Goal: Information Seeking & Learning: Learn about a topic

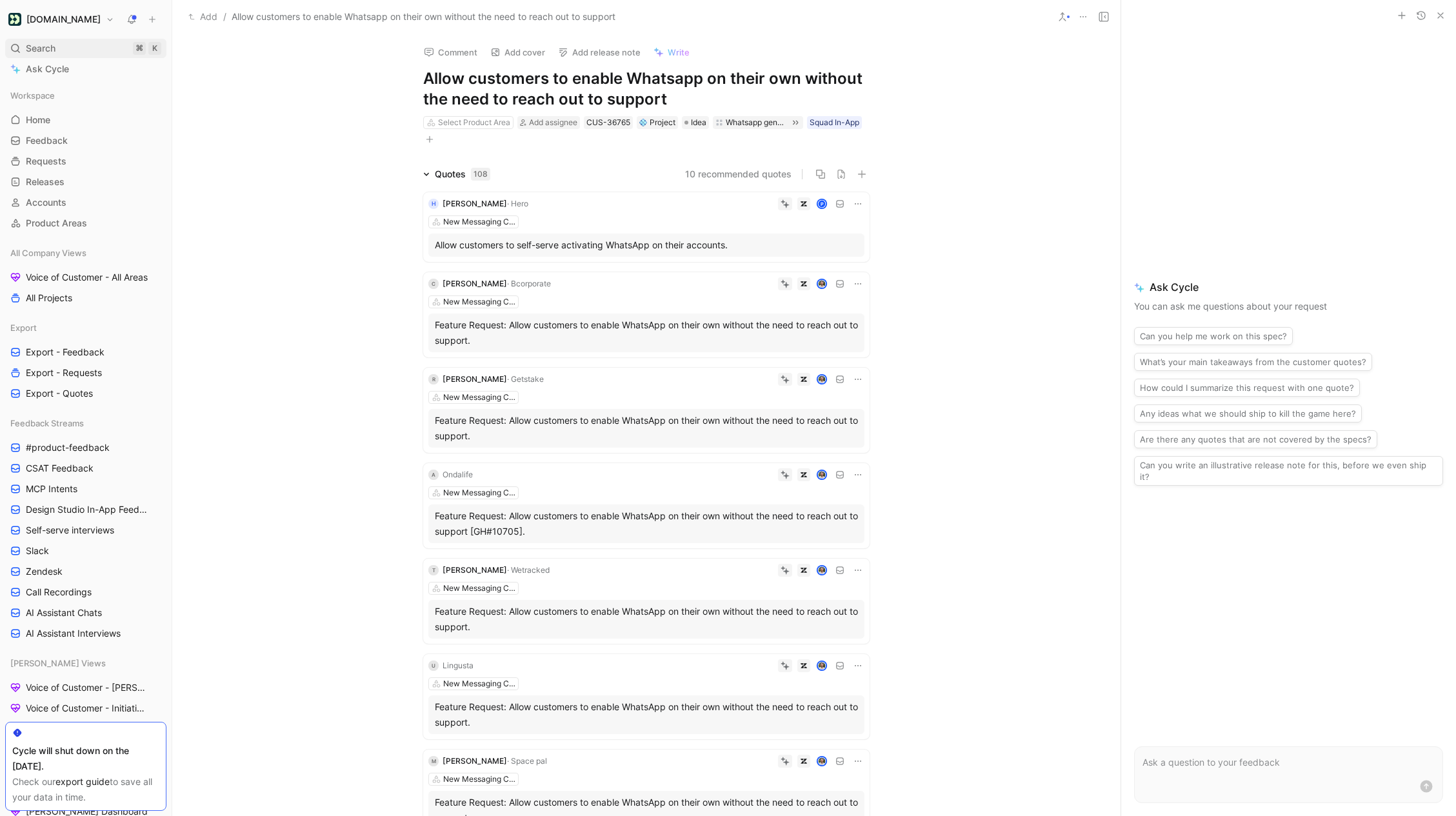
click at [49, 50] on span "Search" at bounding box center [40, 48] width 30 height 15
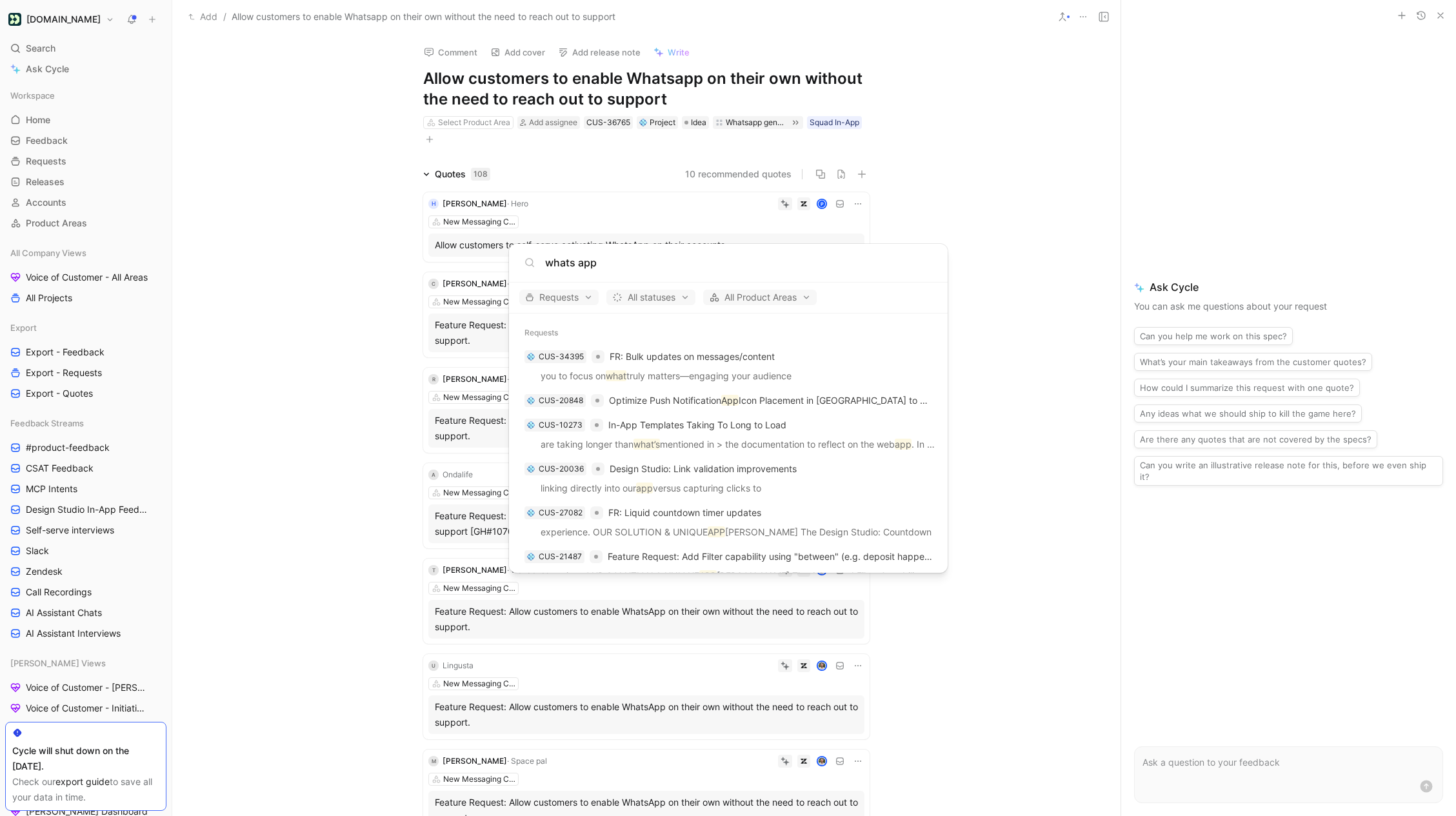
click at [577, 263] on input "whats app" at bounding box center [738, 262] width 387 height 15
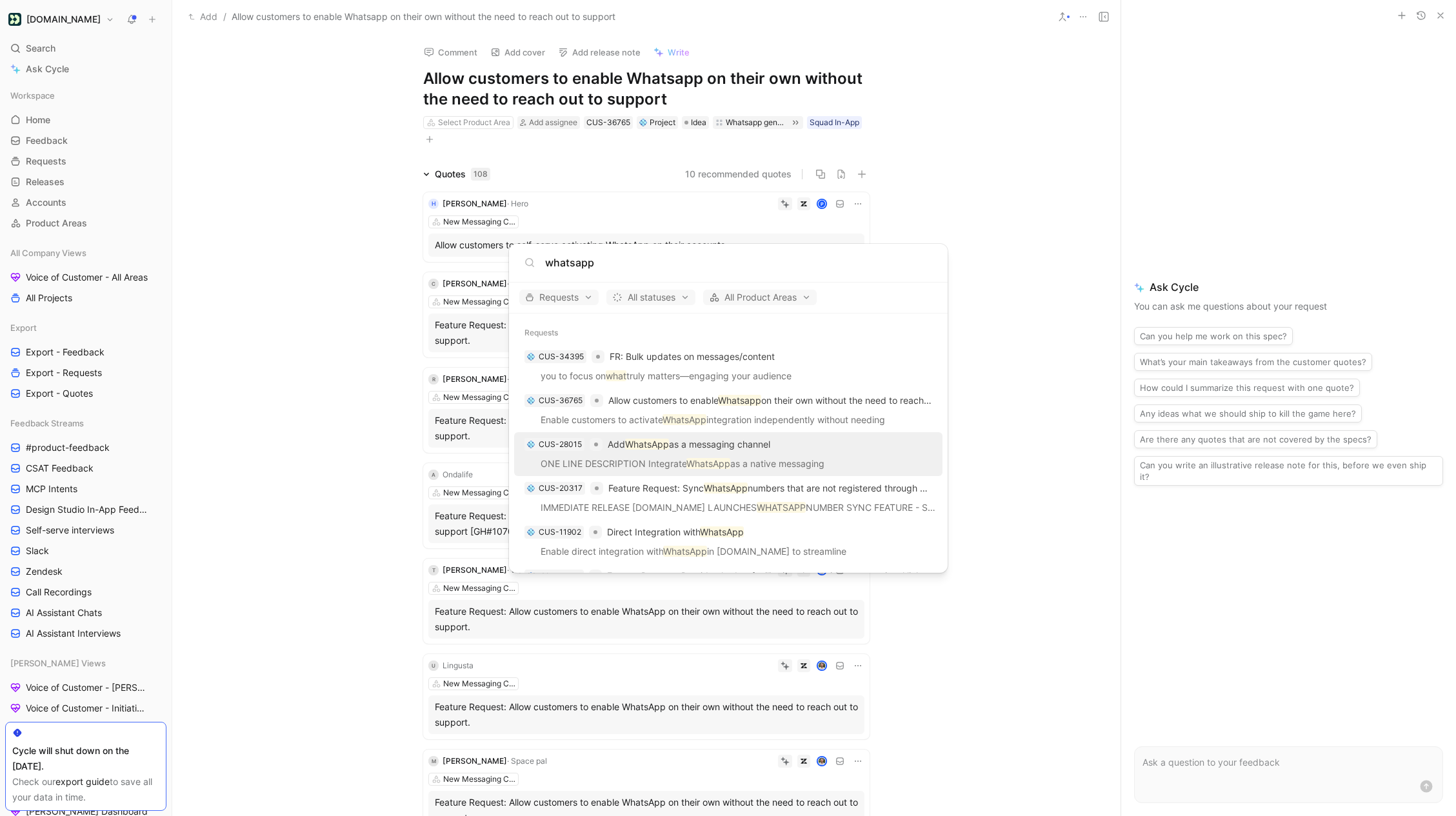
type input "whatsapp"
click at [752, 456] on p "ONE LINE DESCRIPTION Integrate WhatsApp as a native messaging" at bounding box center [728, 465] width 420 height 19
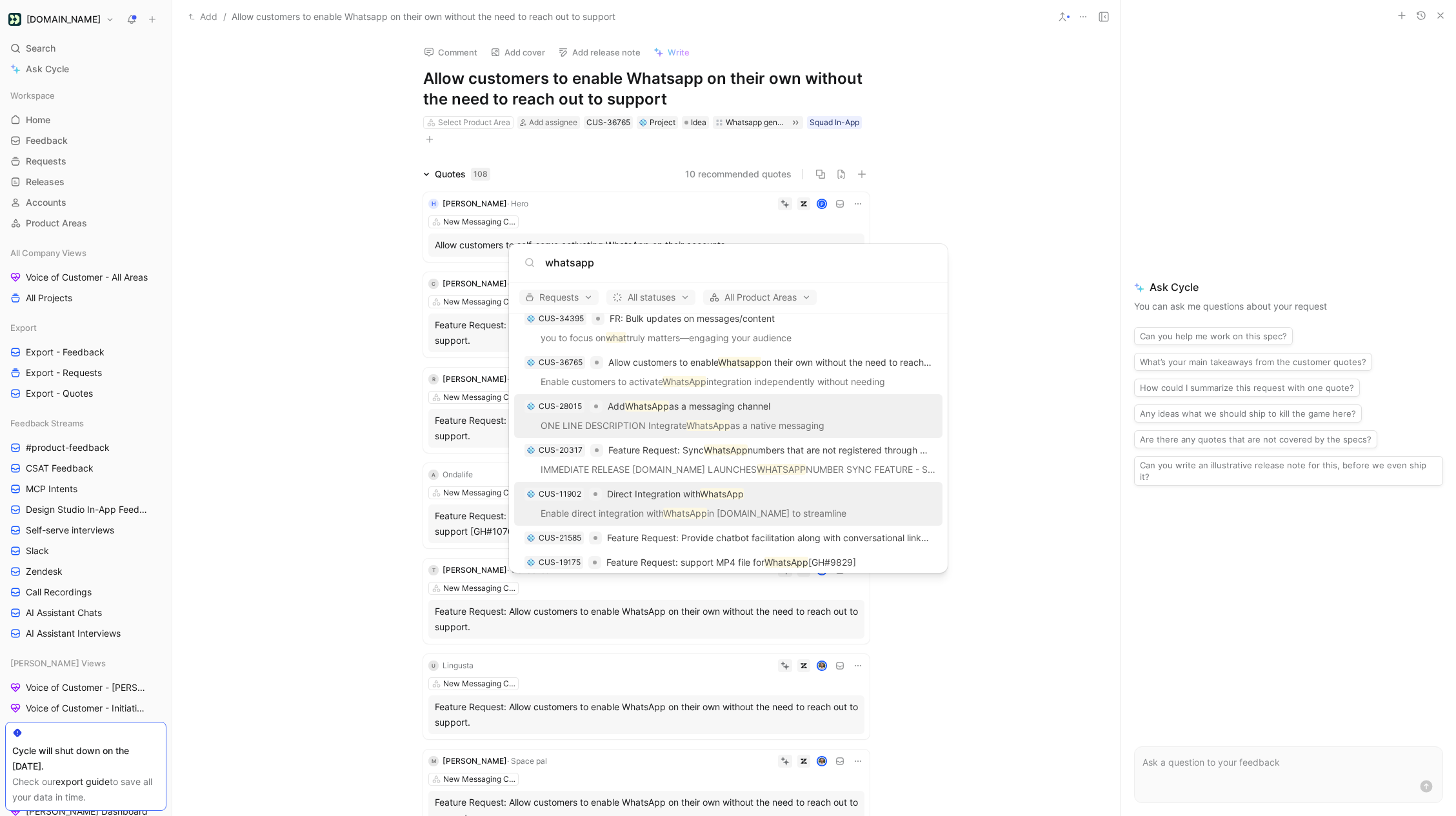
scroll to position [50, 0]
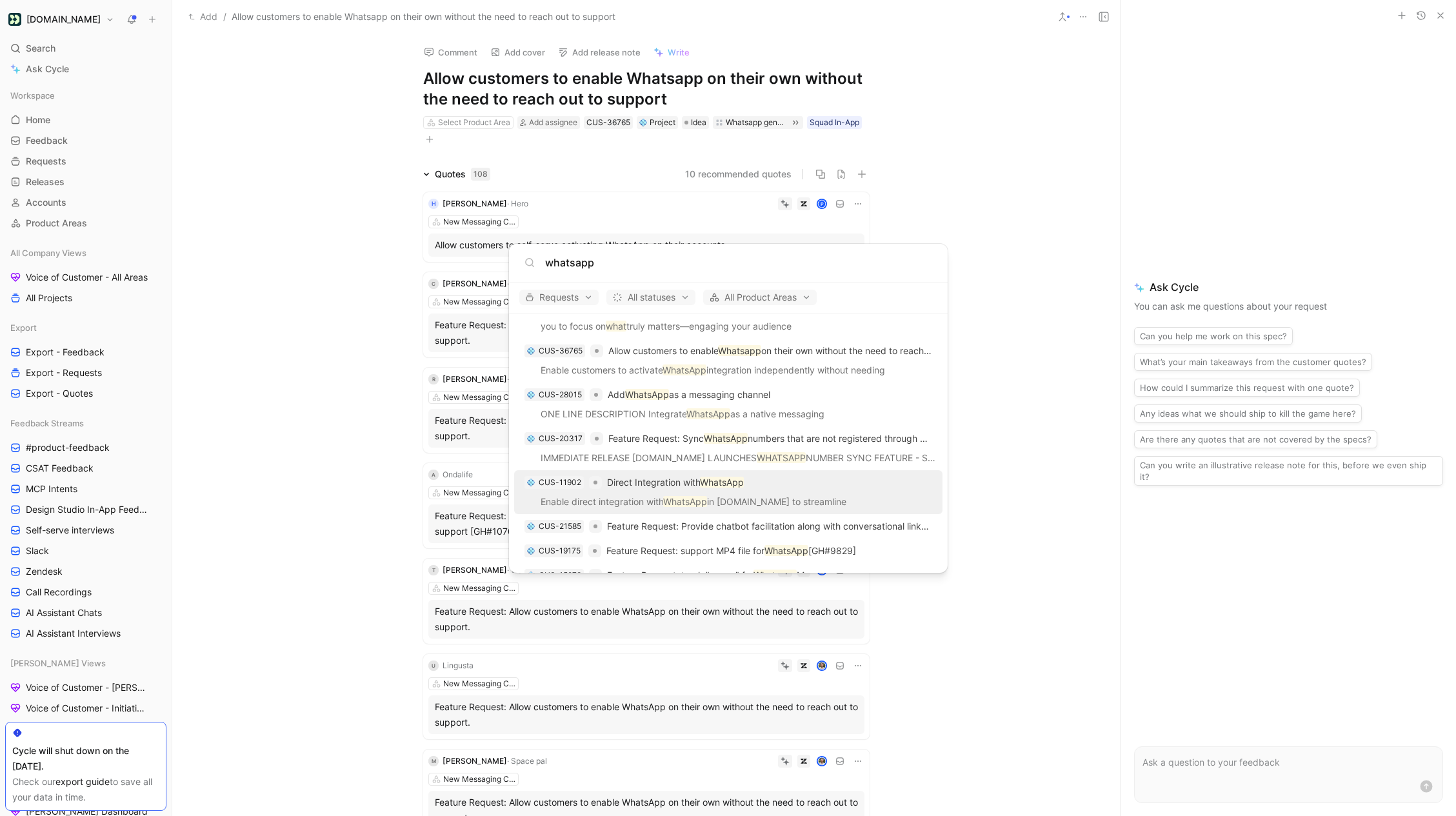
click at [753, 495] on p "Enable direct integration with WhatsApp in Customer.io to streamline" at bounding box center [728, 504] width 420 height 19
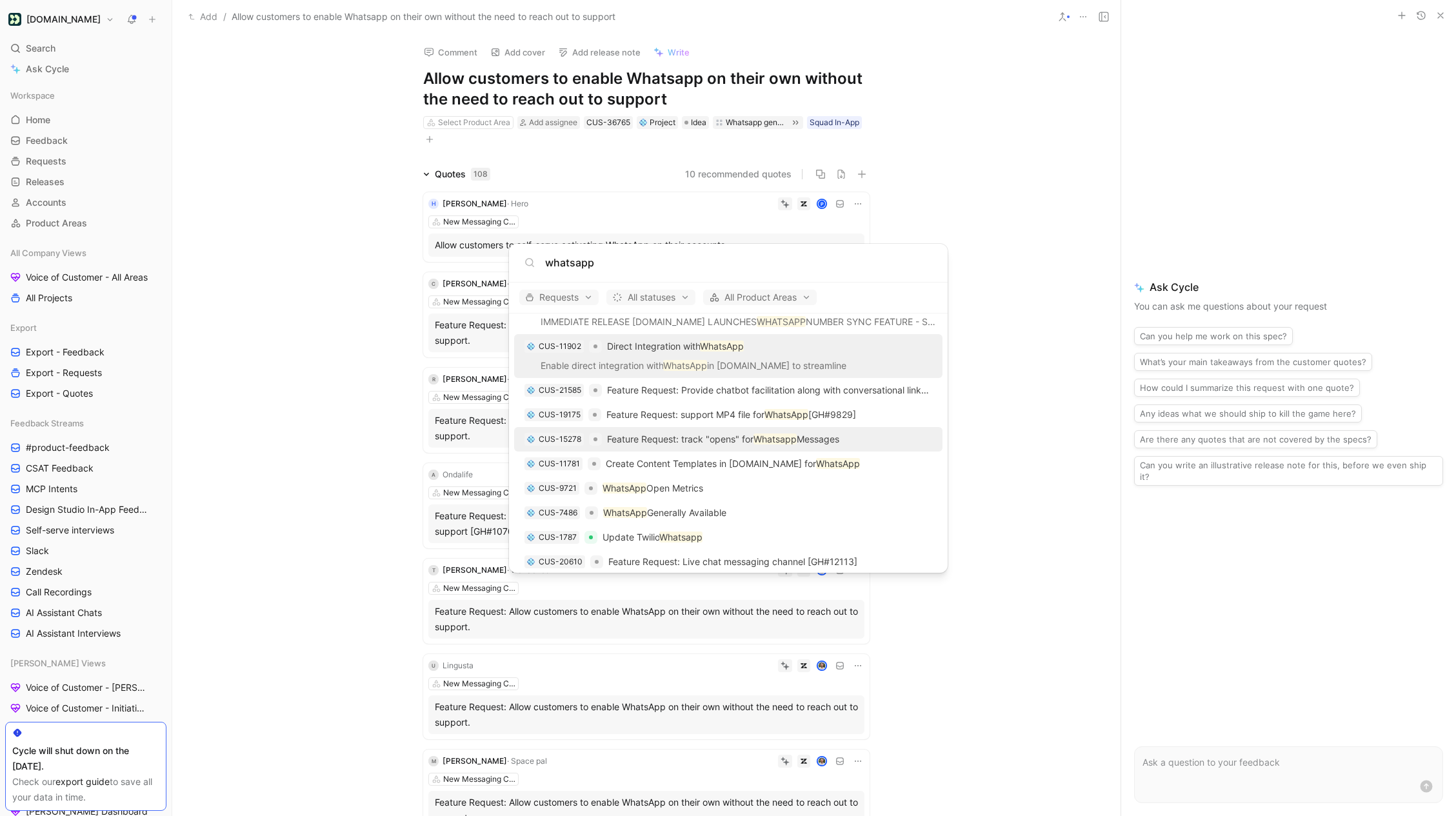
scroll to position [187, 0]
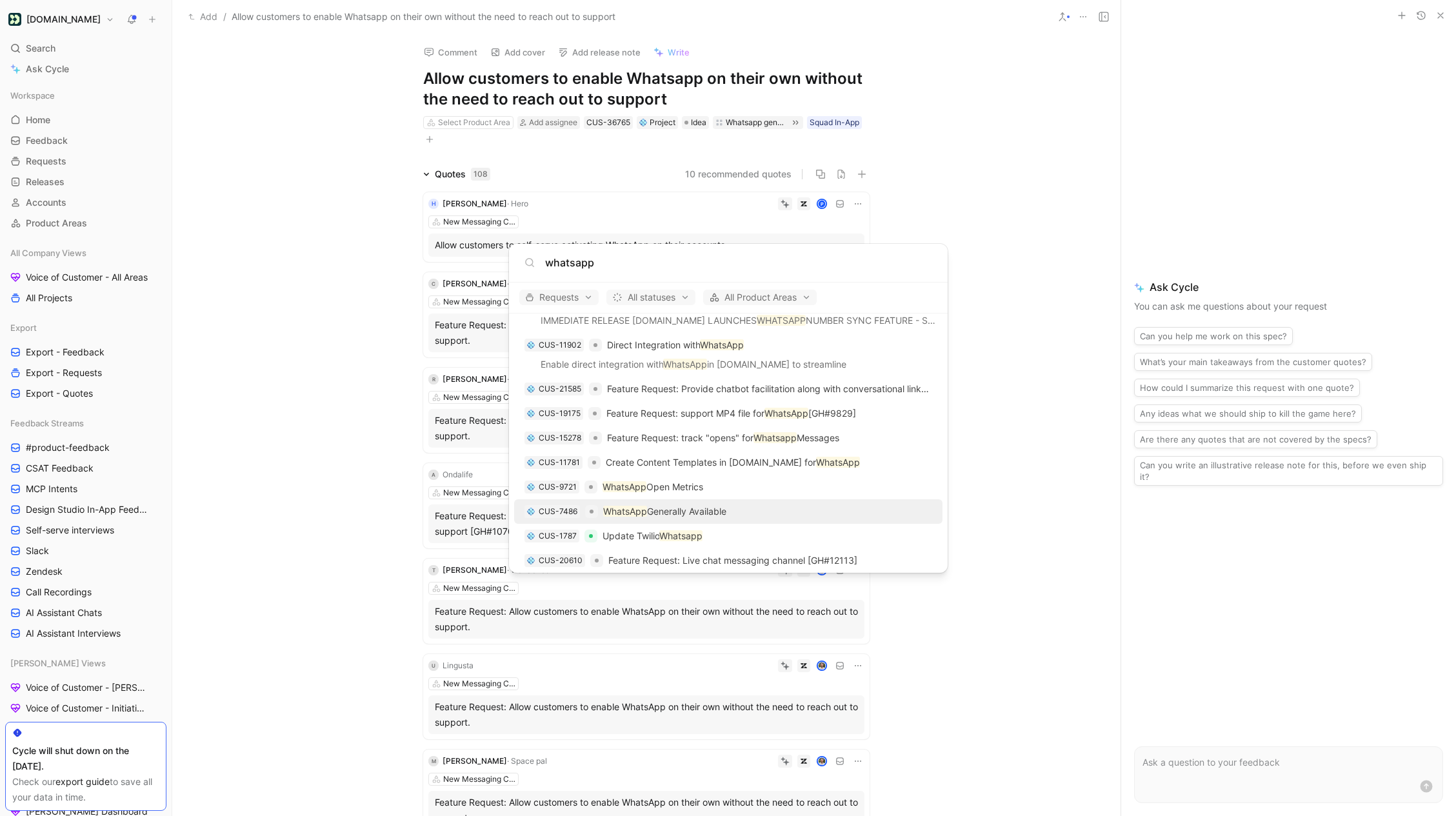
click at [711, 515] on p "WhatsApp Generally Available" at bounding box center [665, 511] width 123 height 15
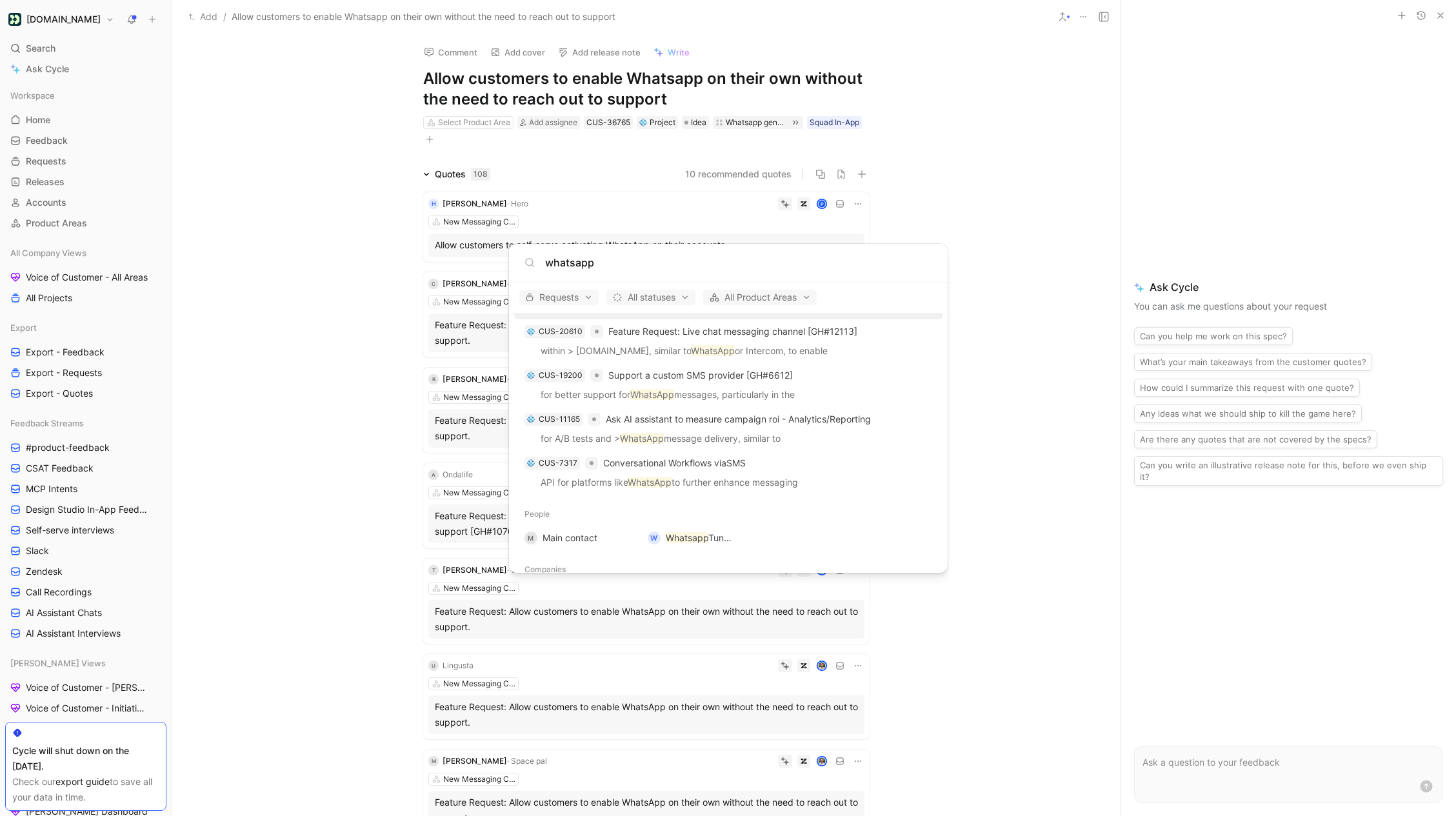
scroll to position [428, 0]
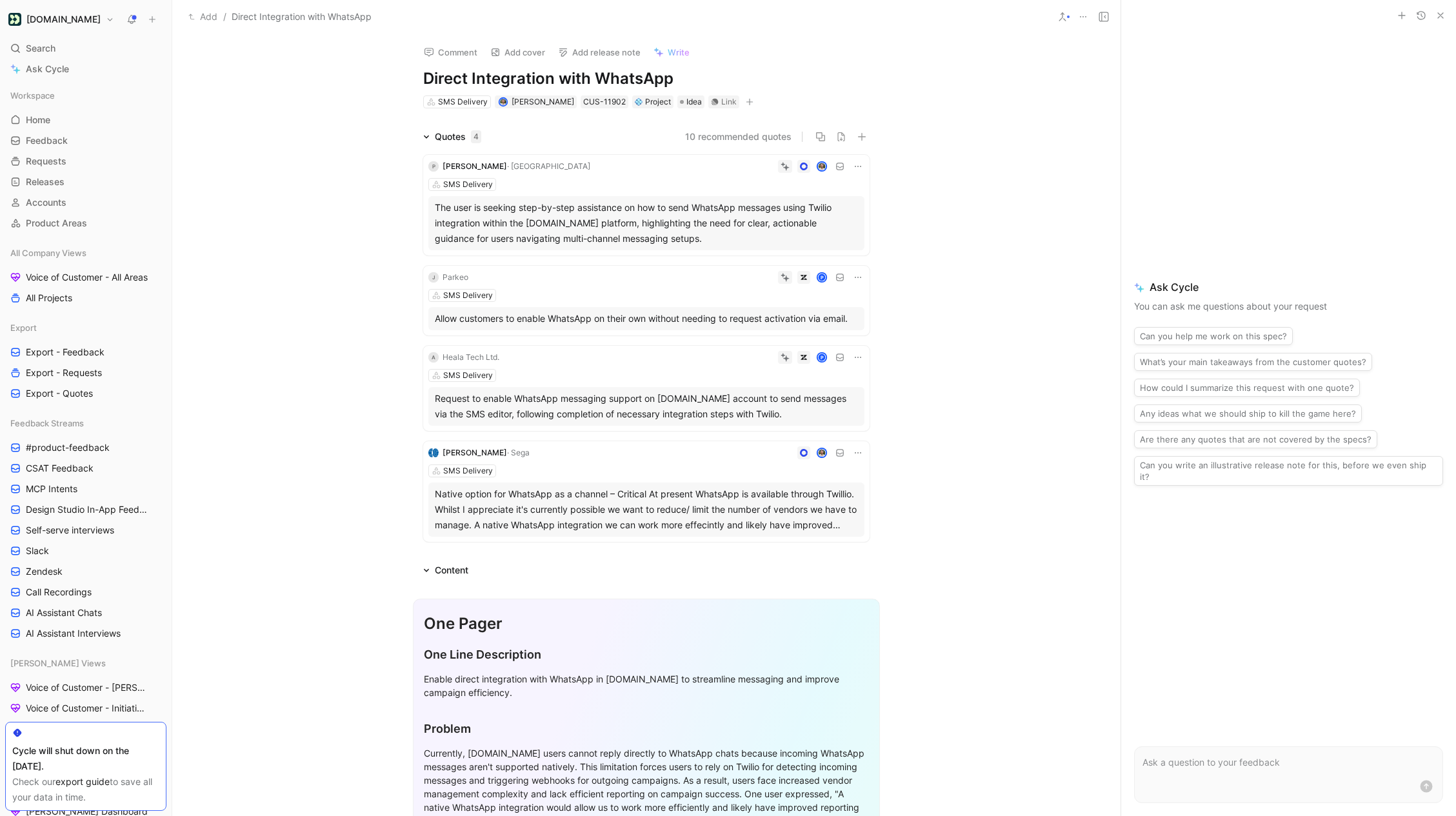
click at [1065, 15] on icon at bounding box center [1062, 16] width 10 height 10
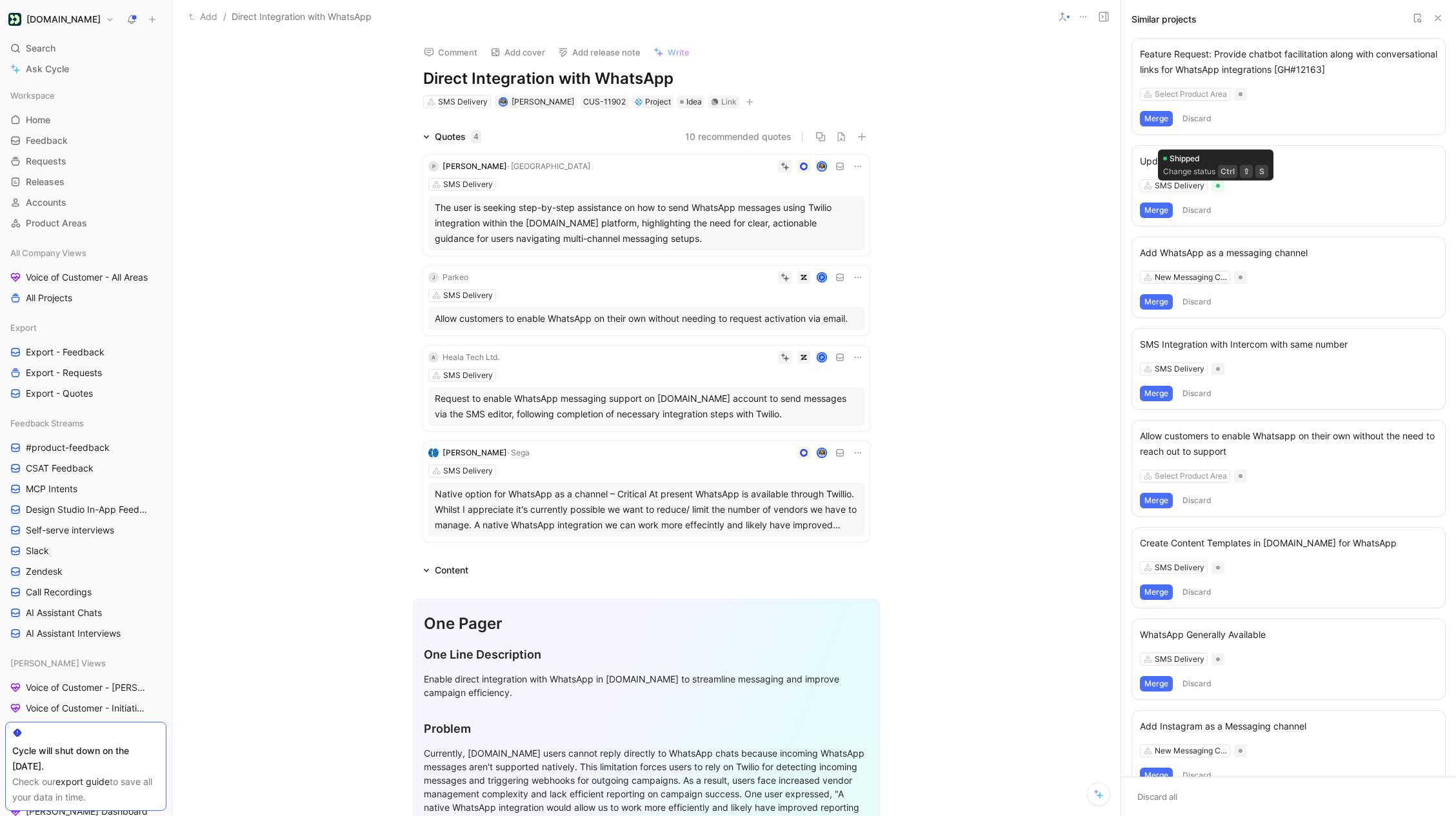
click at [1196, 211] on button "Discard" at bounding box center [1197, 210] width 38 height 15
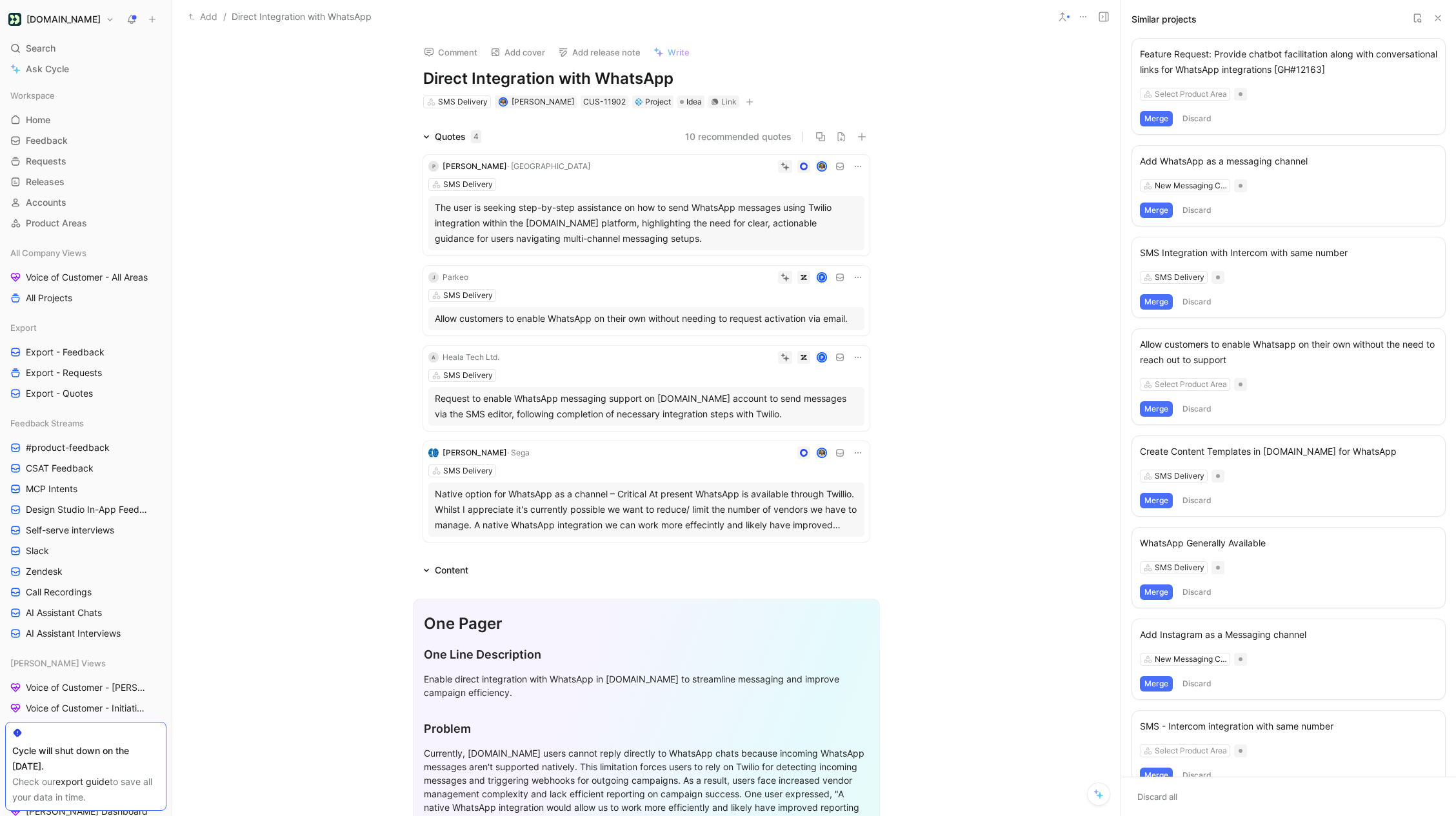
click at [1157, 207] on button "Merge" at bounding box center [1156, 210] width 33 height 15
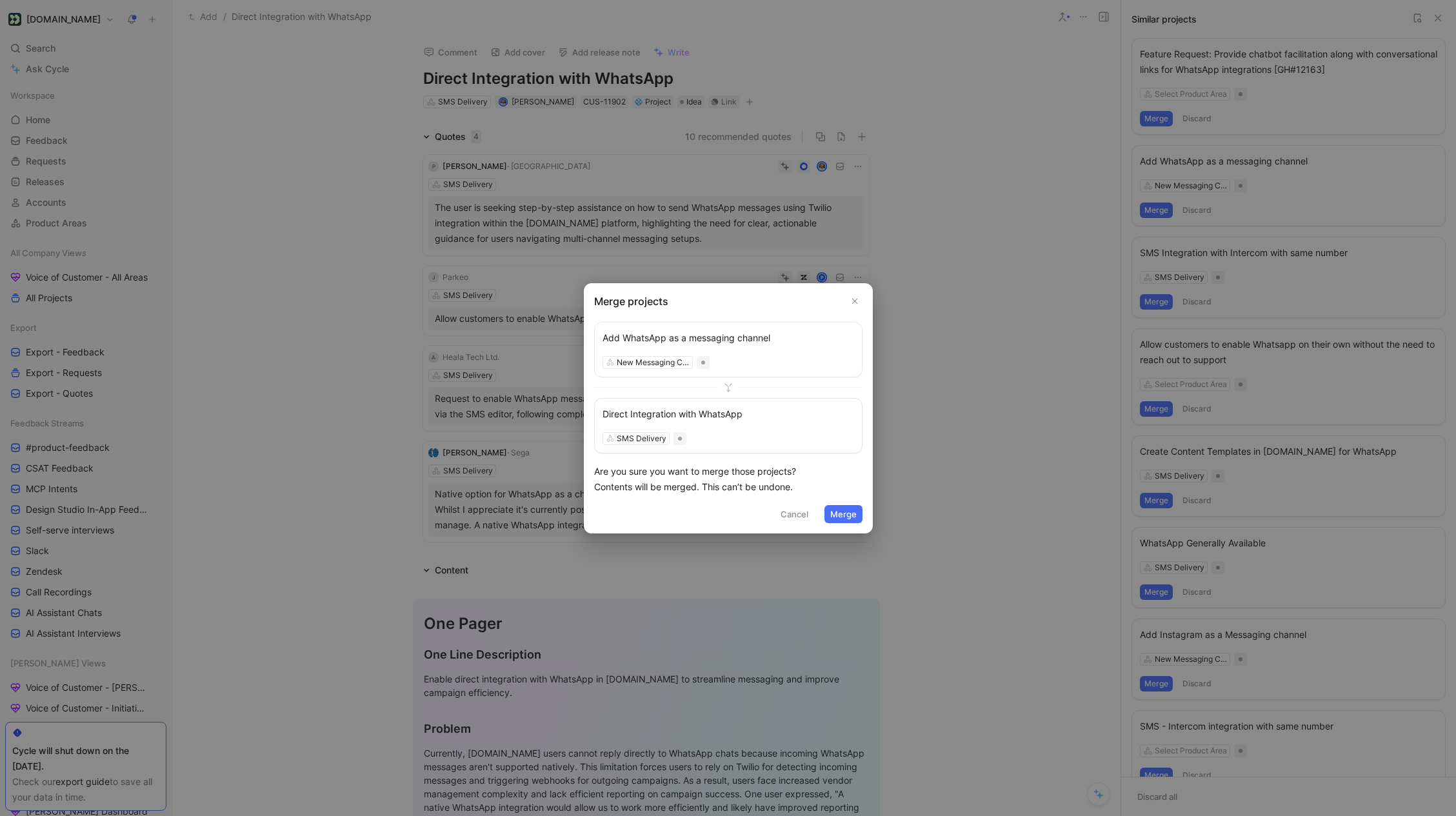
click at [843, 514] on button "Merge" at bounding box center [843, 514] width 38 height 18
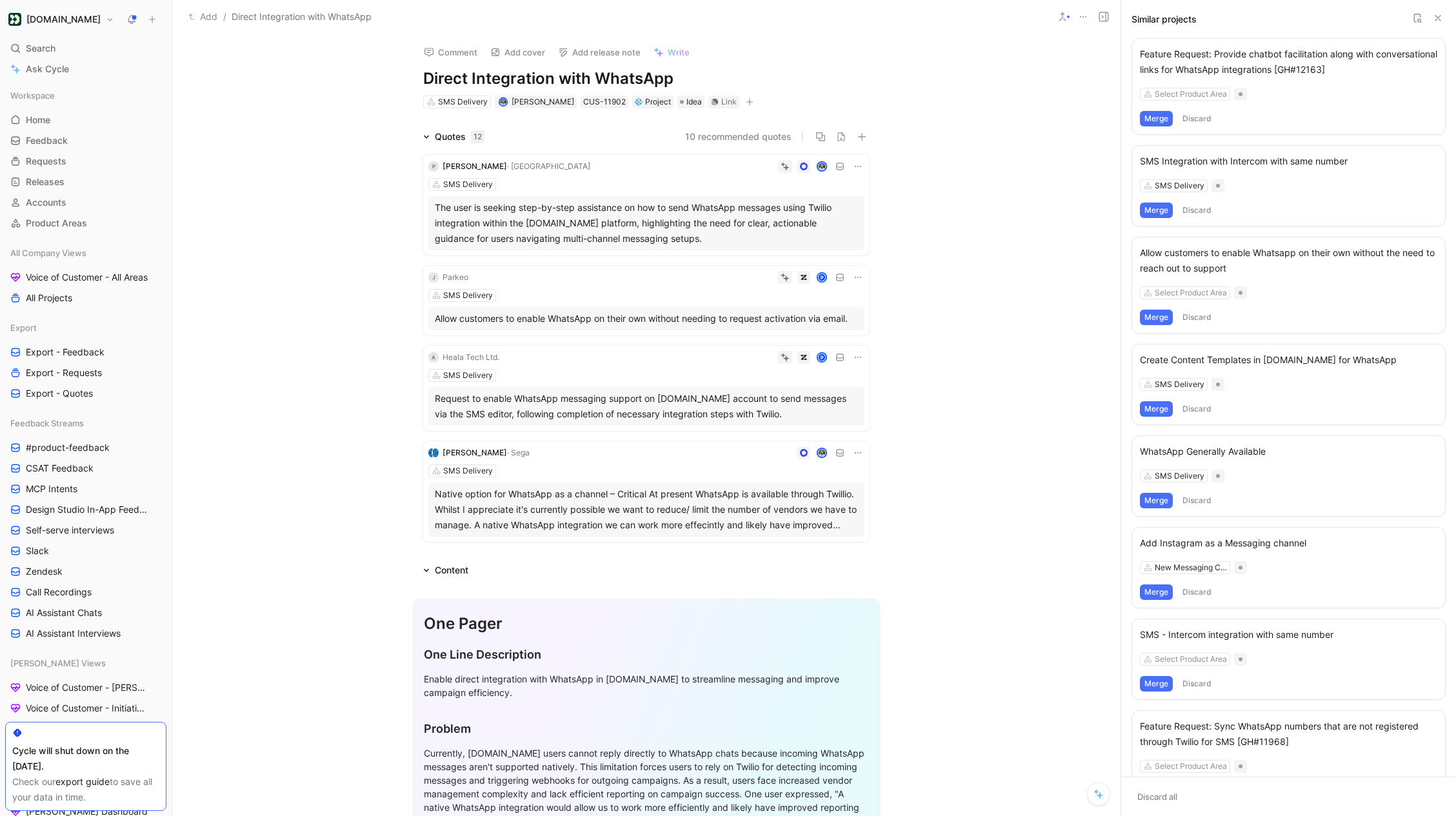
click at [1154, 319] on button "Merge" at bounding box center [1156, 317] width 33 height 15
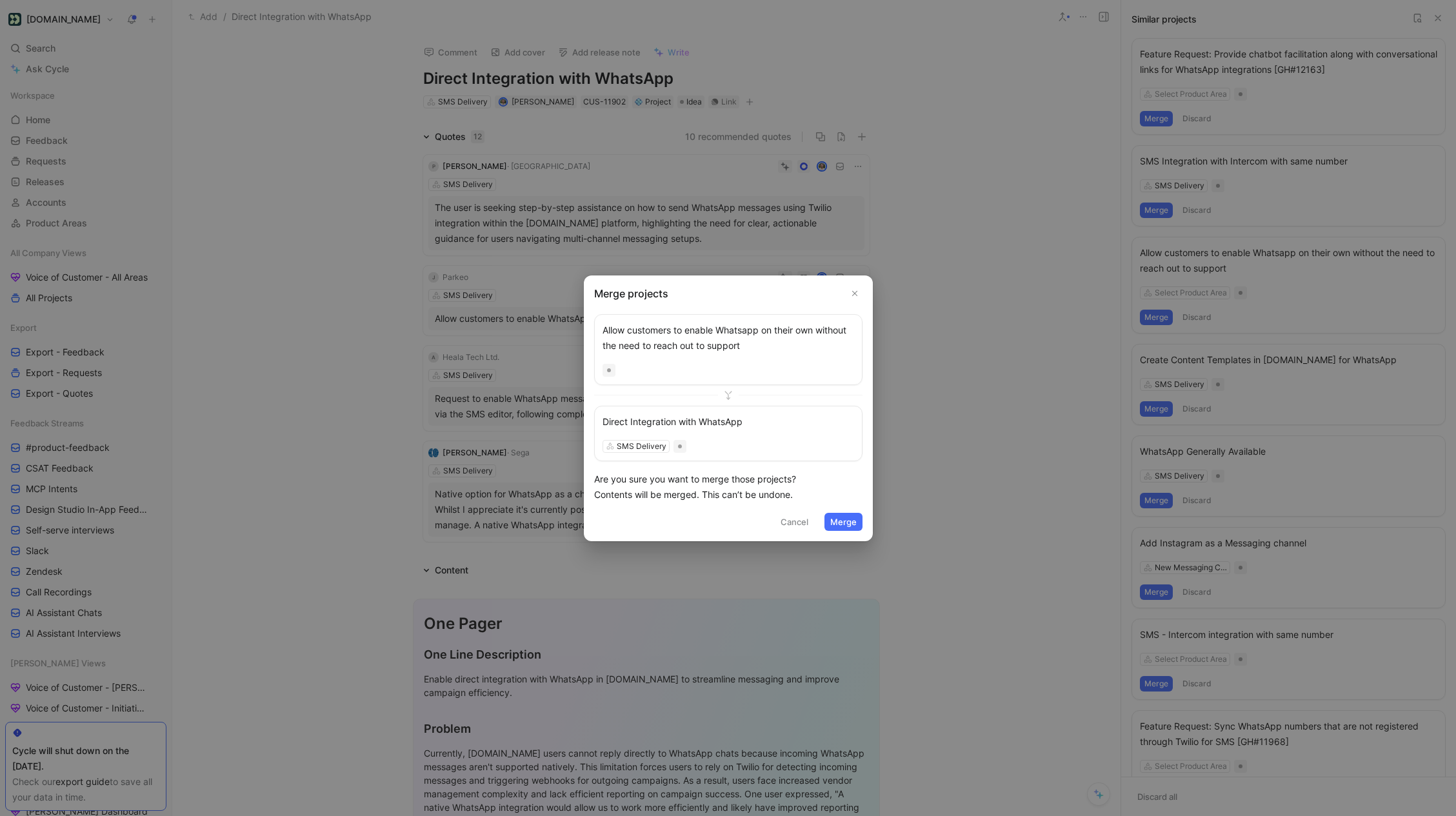
click at [847, 517] on button "Merge" at bounding box center [843, 521] width 38 height 18
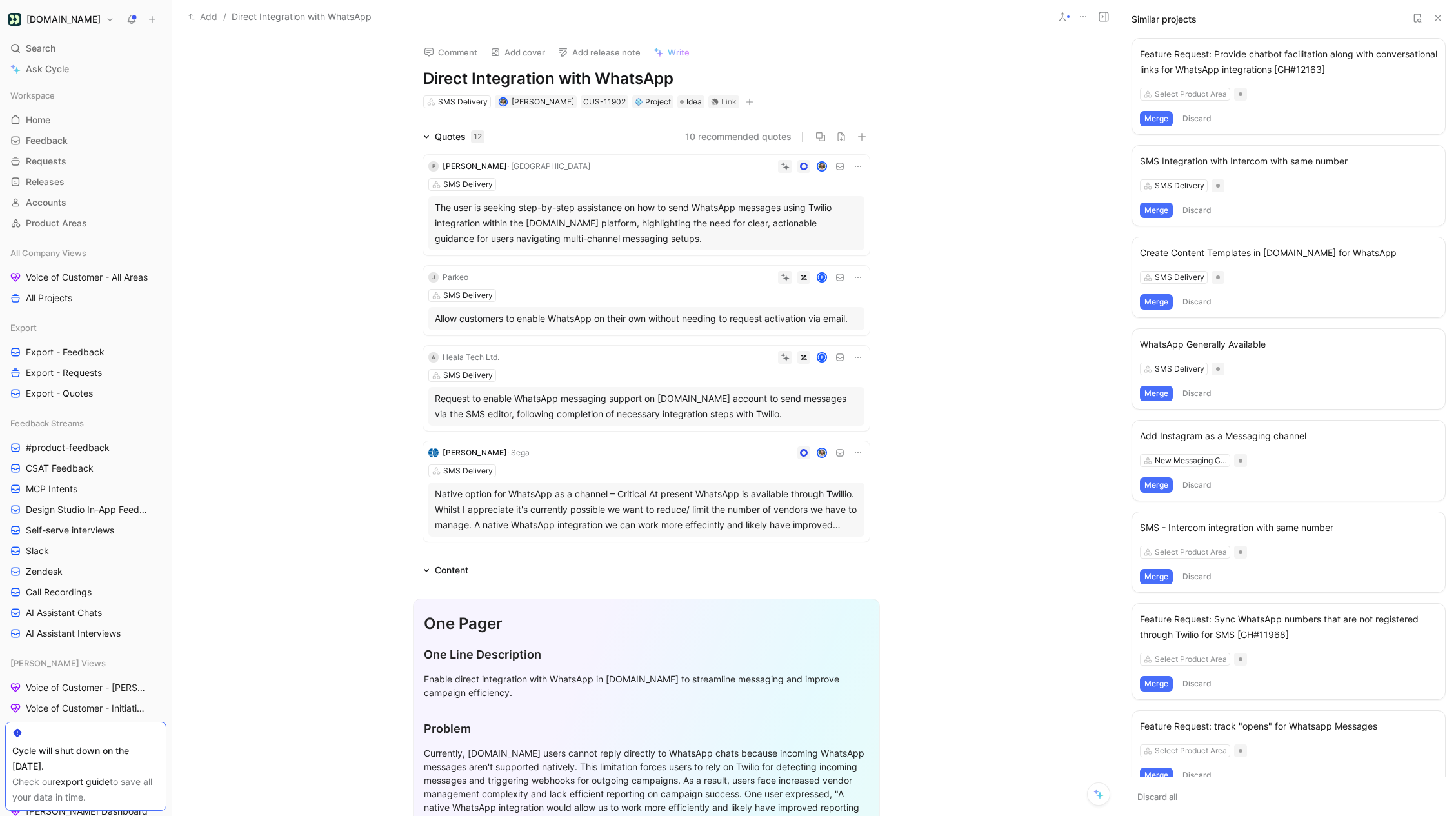
click at [1156, 394] on button "Merge" at bounding box center [1156, 393] width 33 height 15
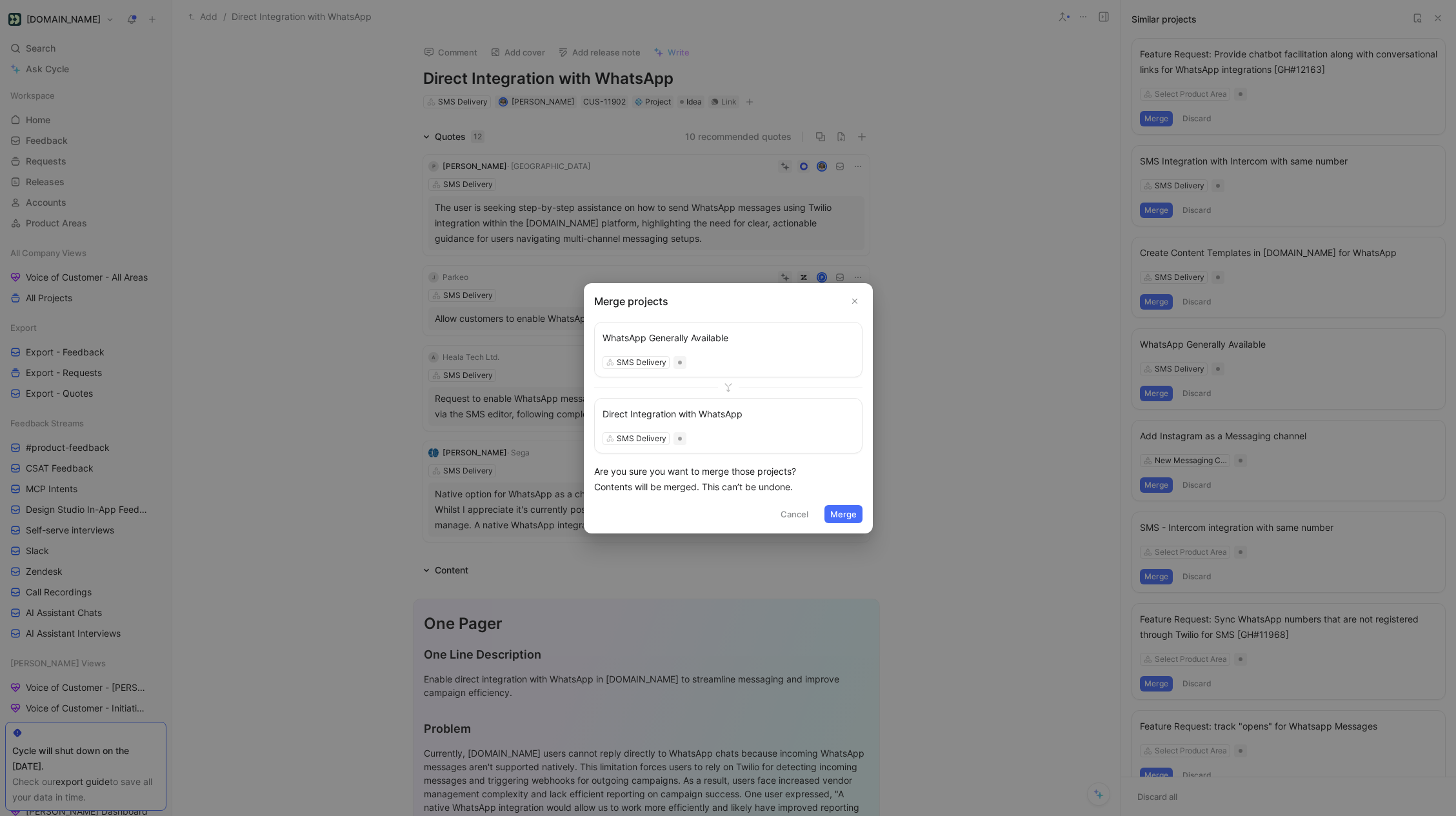
click at [840, 516] on button "Merge" at bounding box center [843, 514] width 38 height 18
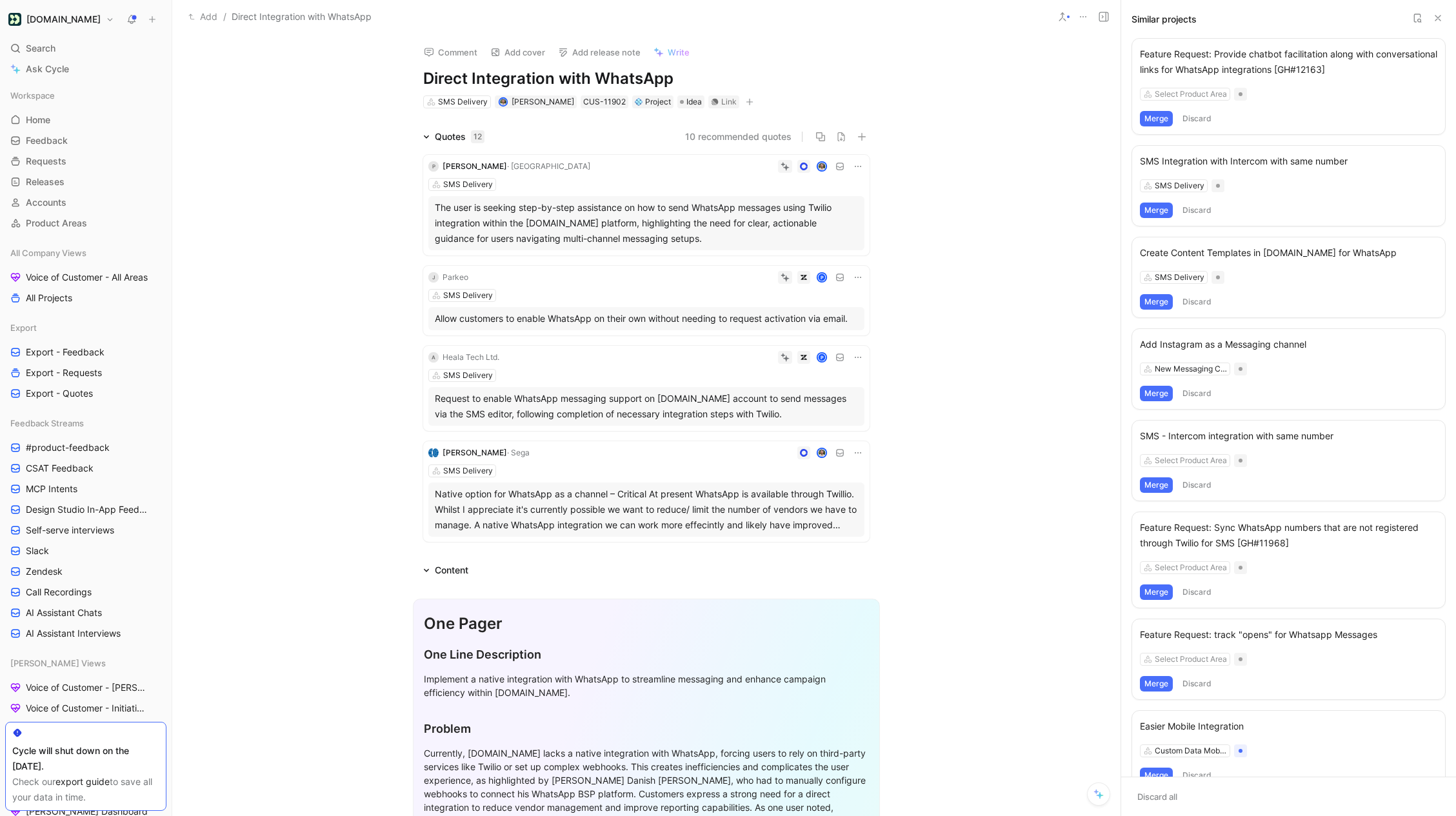
click at [666, 58] on button "Write" at bounding box center [672, 52] width 48 height 18
click at [569, 81] on h1 "Direct Integration with WhatsApp" at bounding box center [646, 78] width 446 height 21
copy h1 "Direct Integration with WhatsApp"
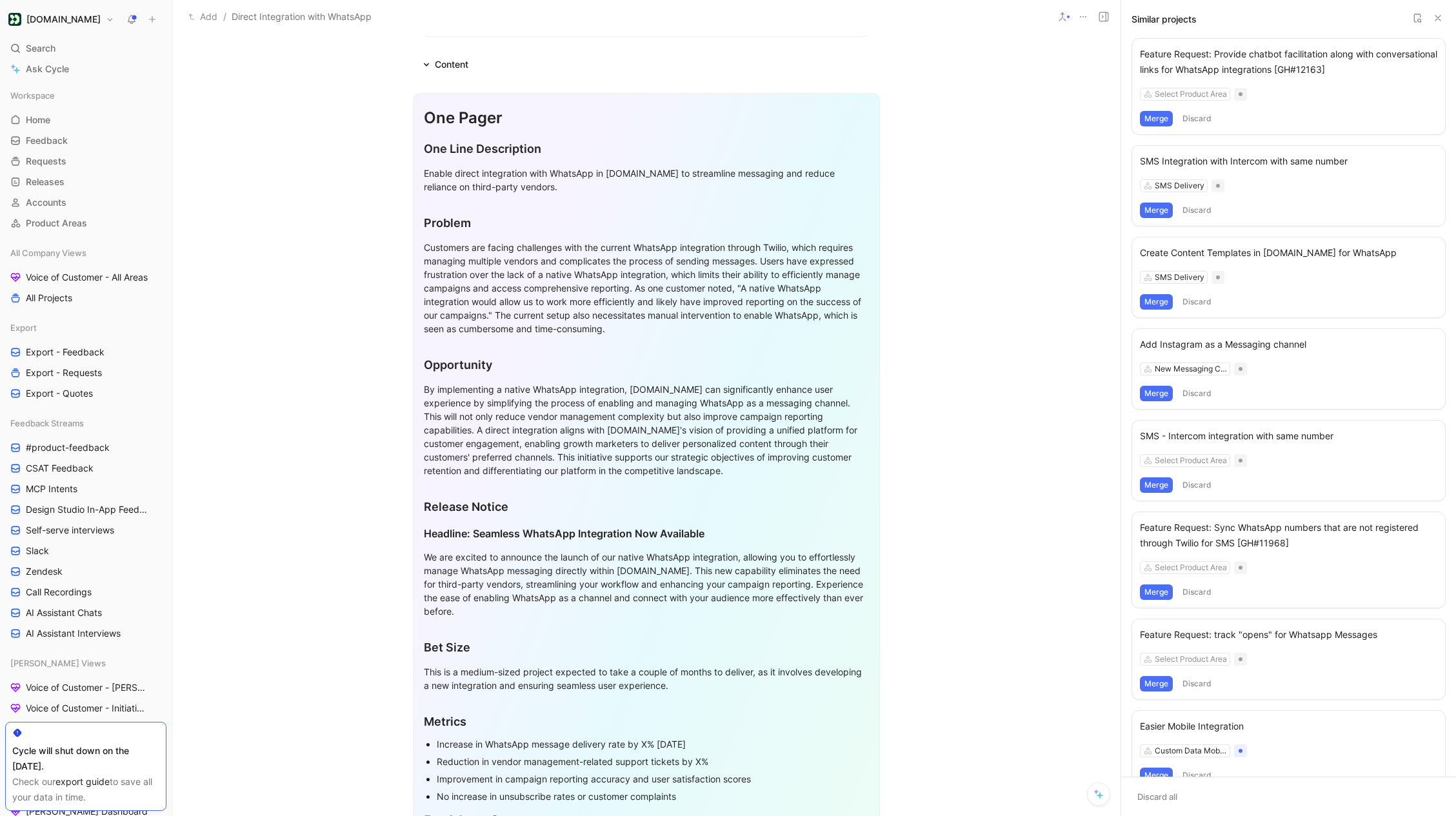
scroll to position [504, 0]
click at [498, 184] on div "Enable direct integration with WhatsApp in Customer.io to streamline messaging …" at bounding box center [646, 182] width 445 height 27
copy div "Enable direct integration with WhatsApp in Customer.io to streamline messaging …"
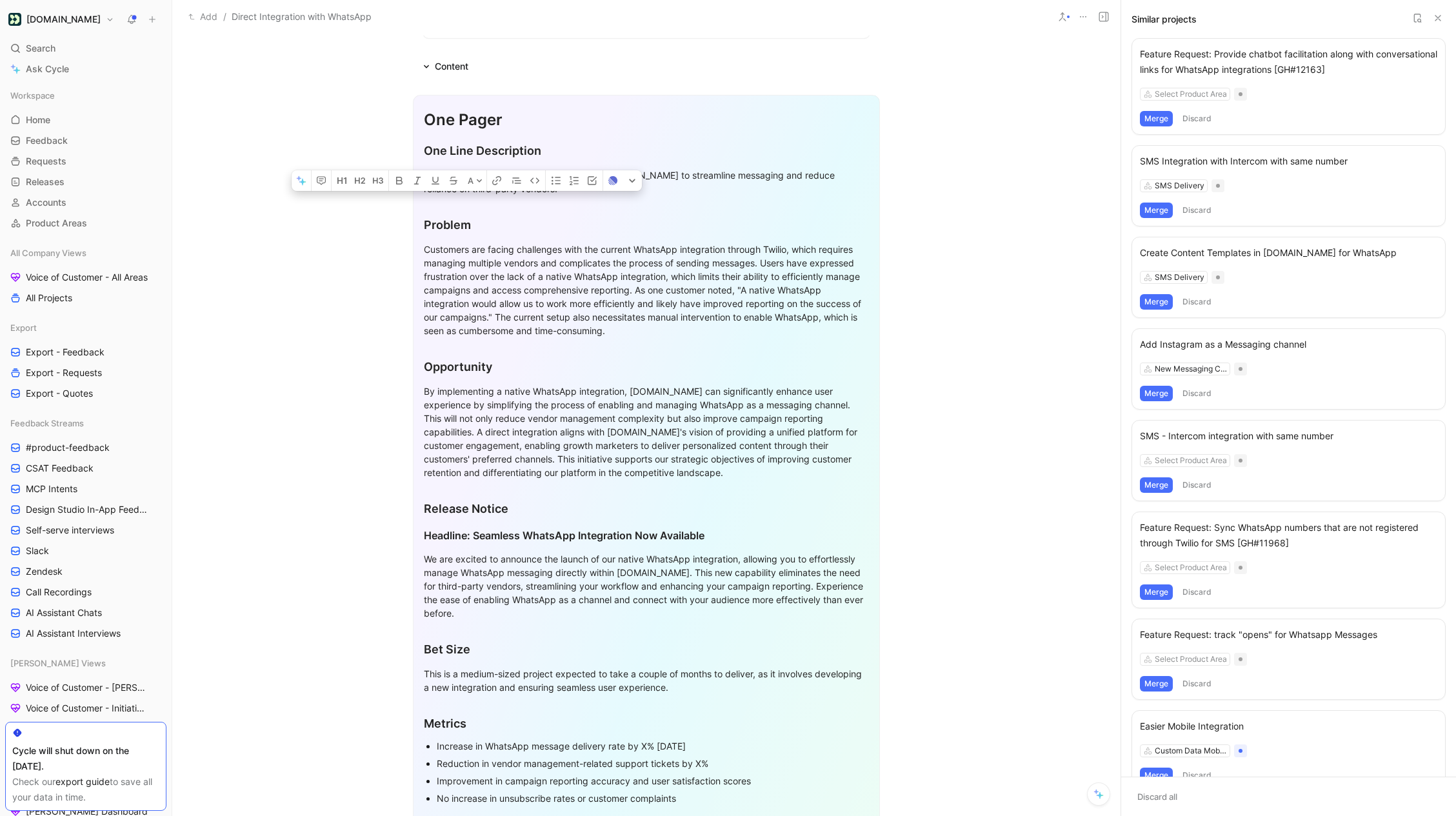
click at [559, 260] on div "Customers are facing challenges with the current WhatsApp integration through T…" at bounding box center [646, 290] width 445 height 94
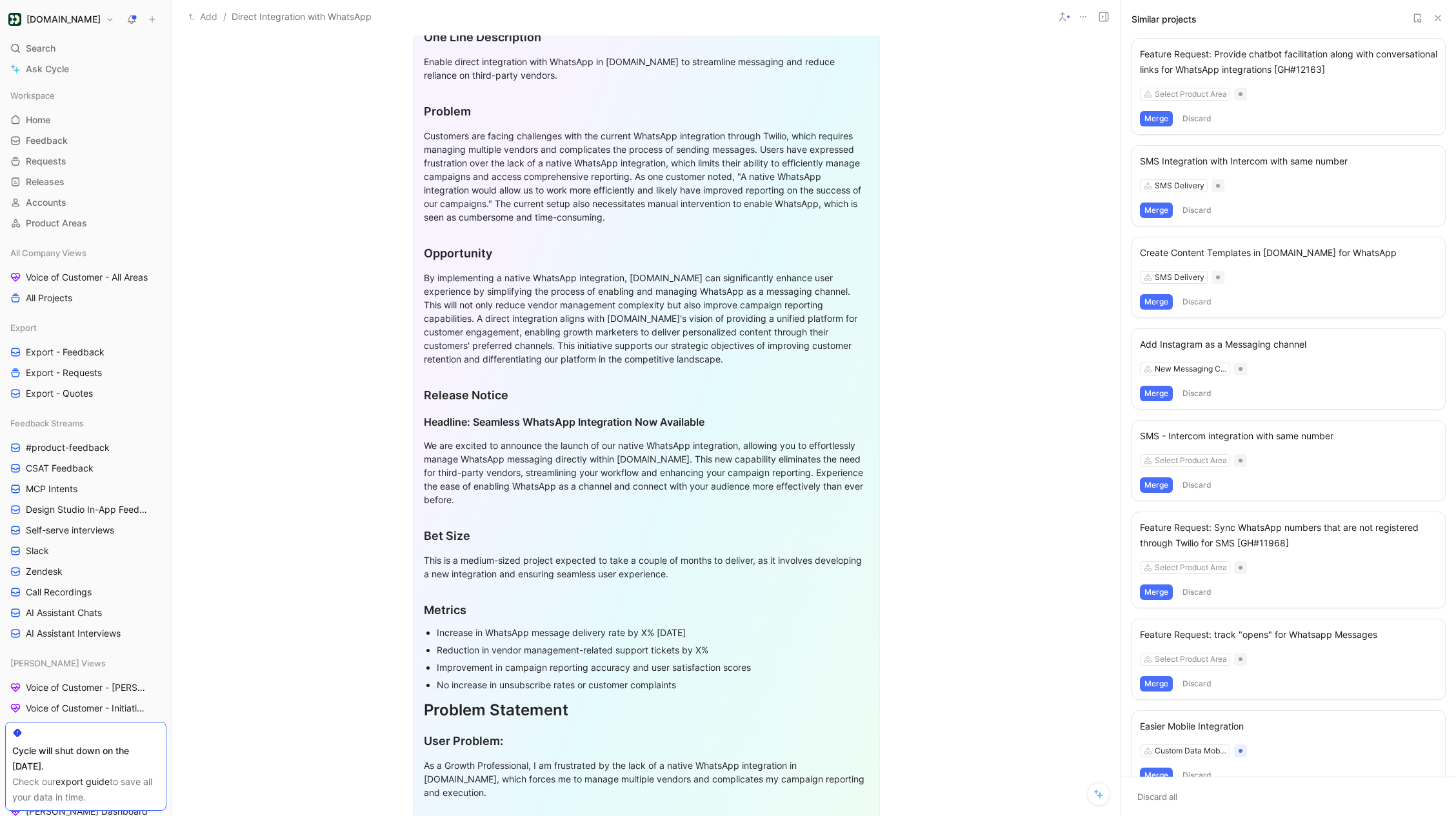
scroll to position [683, 0]
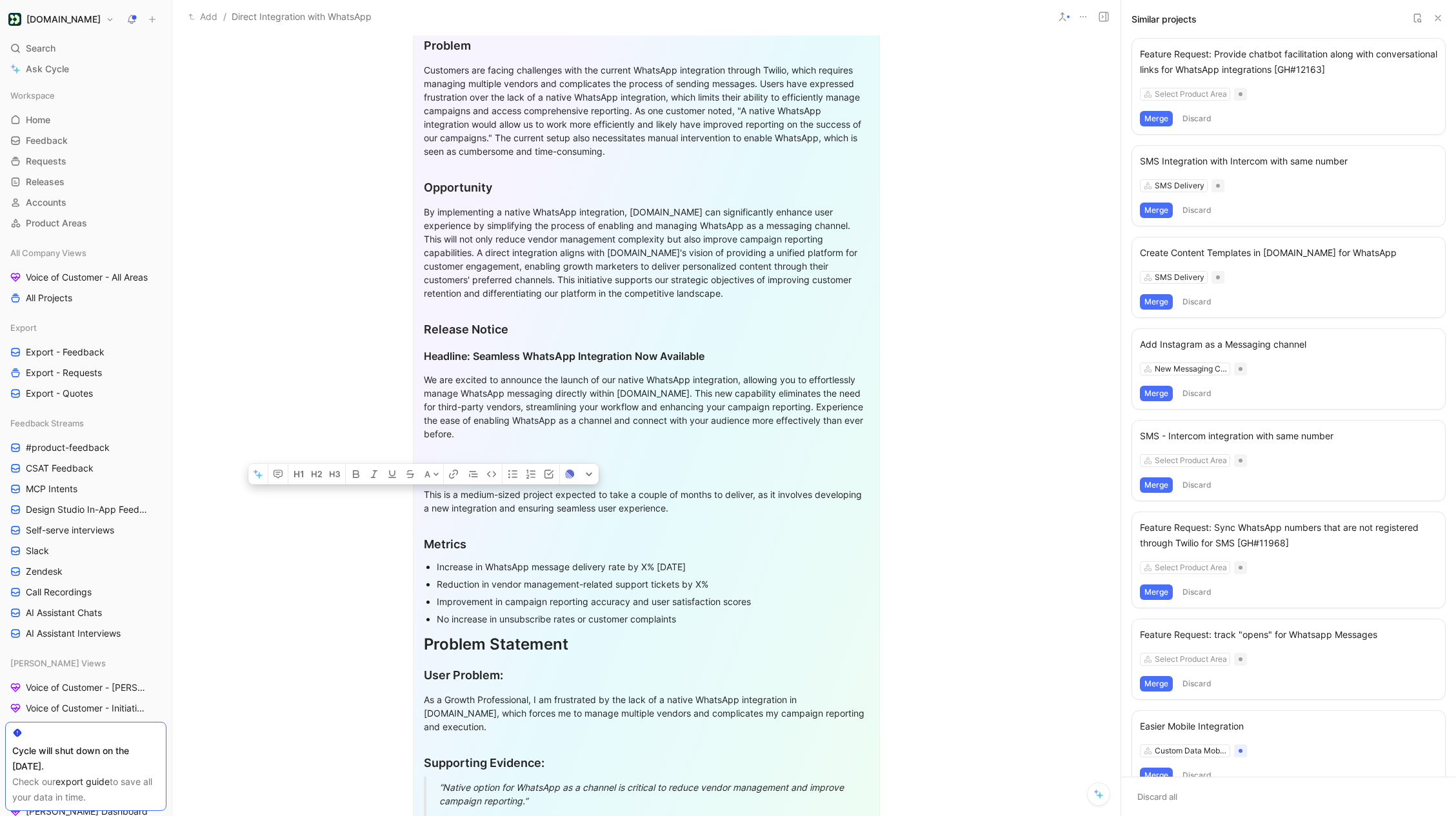
drag, startPoint x: 424, startPoint y: 471, endPoint x: 702, endPoint y: 628, distance: 319.3
click at [702, 628] on div "One Pager One Line Description Enable direct integration with WhatsApp in Custo…" at bounding box center [646, 496] width 467 height 1161
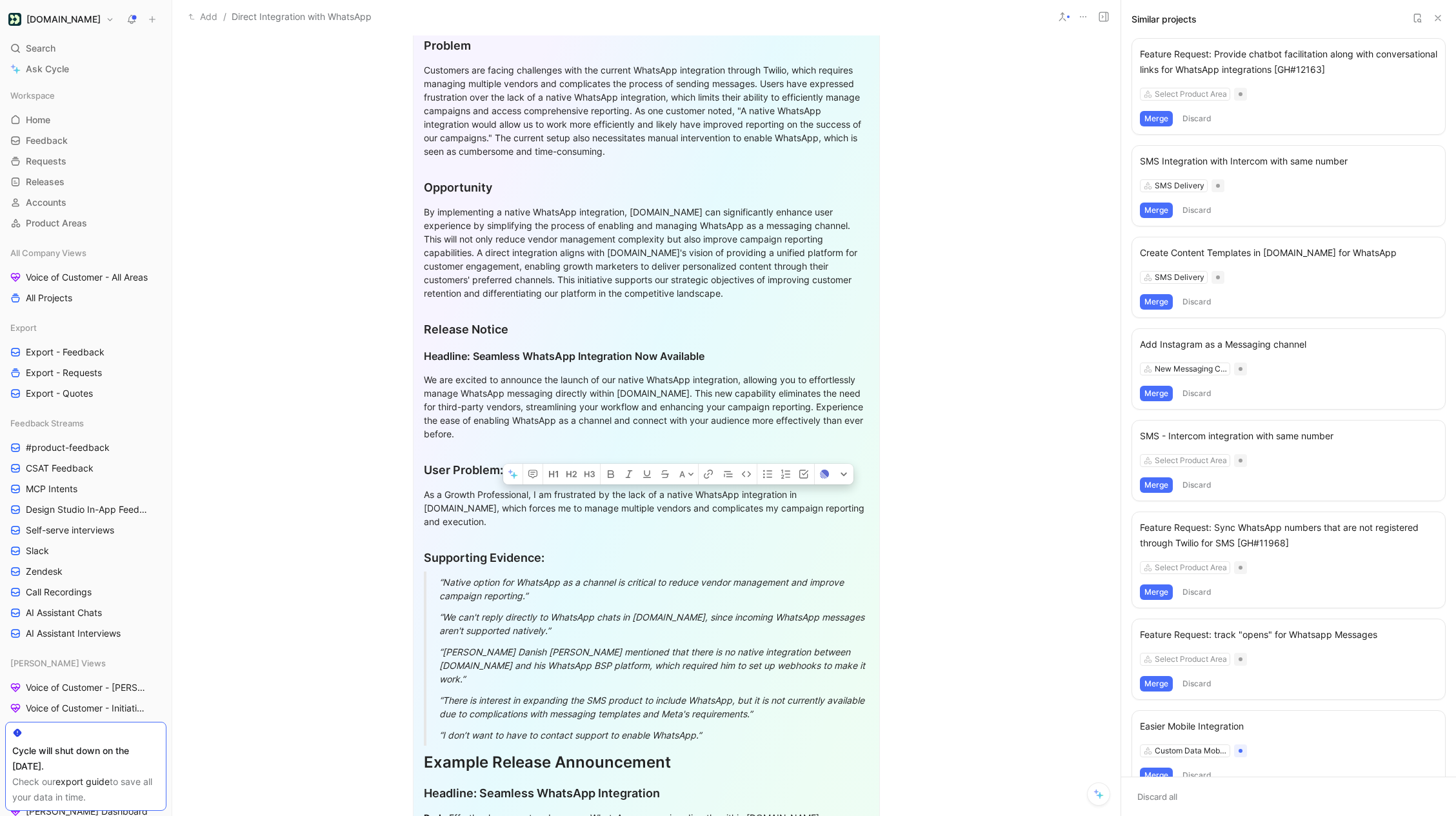
drag, startPoint x: 863, startPoint y: 508, endPoint x: 402, endPoint y: 481, distance: 461.8
click at [402, 481] on section "One Pager One Line Description Enable direct integration with WhatsApp in Custo…" at bounding box center [646, 393] width 948 height 976
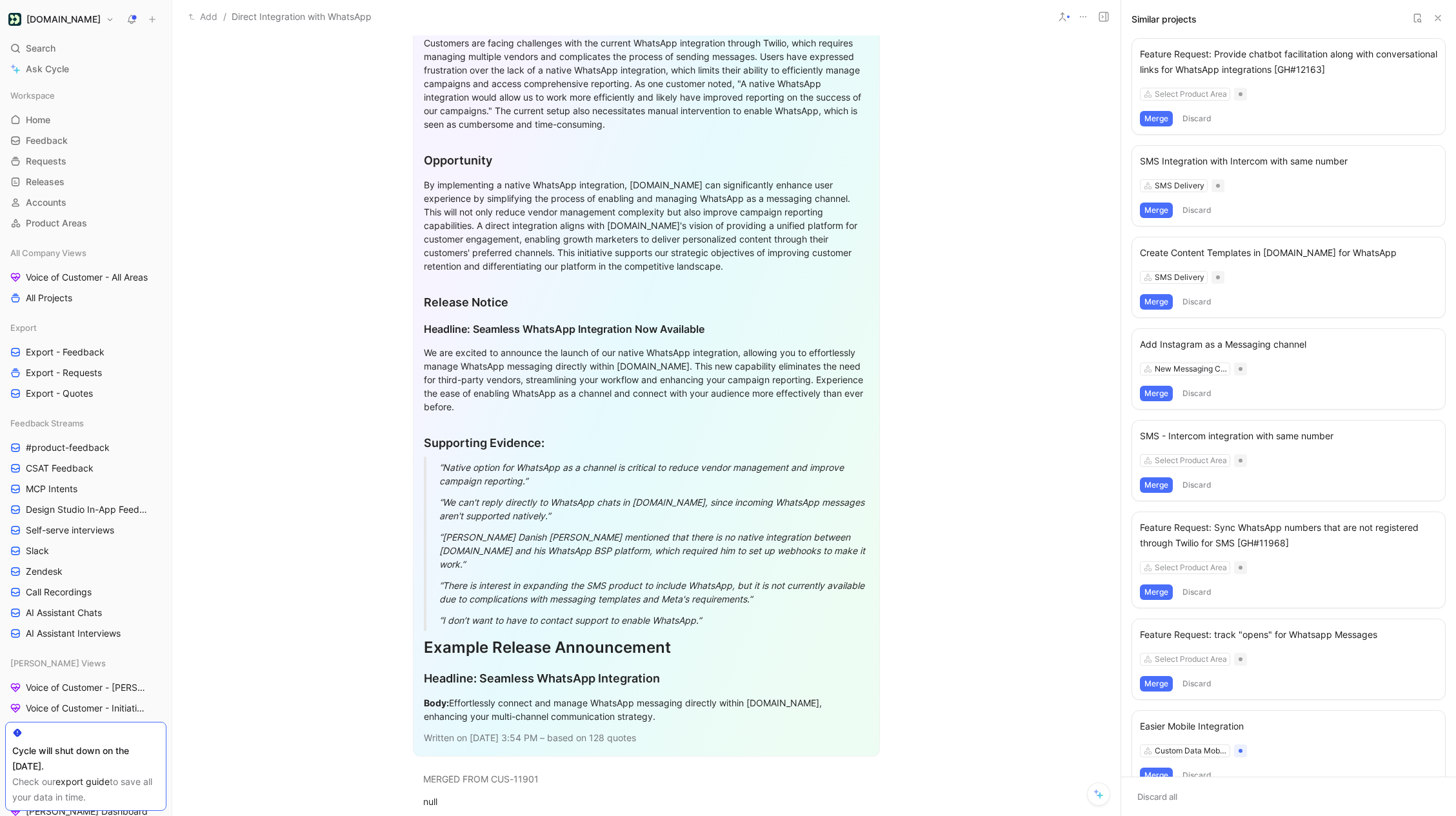
scroll to position [713, 0]
click at [557, 512] on div "“We can't reply directly to WhatsApp chats in Customer.io, since incoming Whats…" at bounding box center [662, 506] width 445 height 27
drag, startPoint x: 567, startPoint y: 513, endPoint x: 428, endPoint y: 502, distance: 139.4
click at [428, 502] on blockquote "“We can't reply directly to WhatsApp chats in Customer.io, since incoming Whats…" at bounding box center [646, 505] width 445 height 34
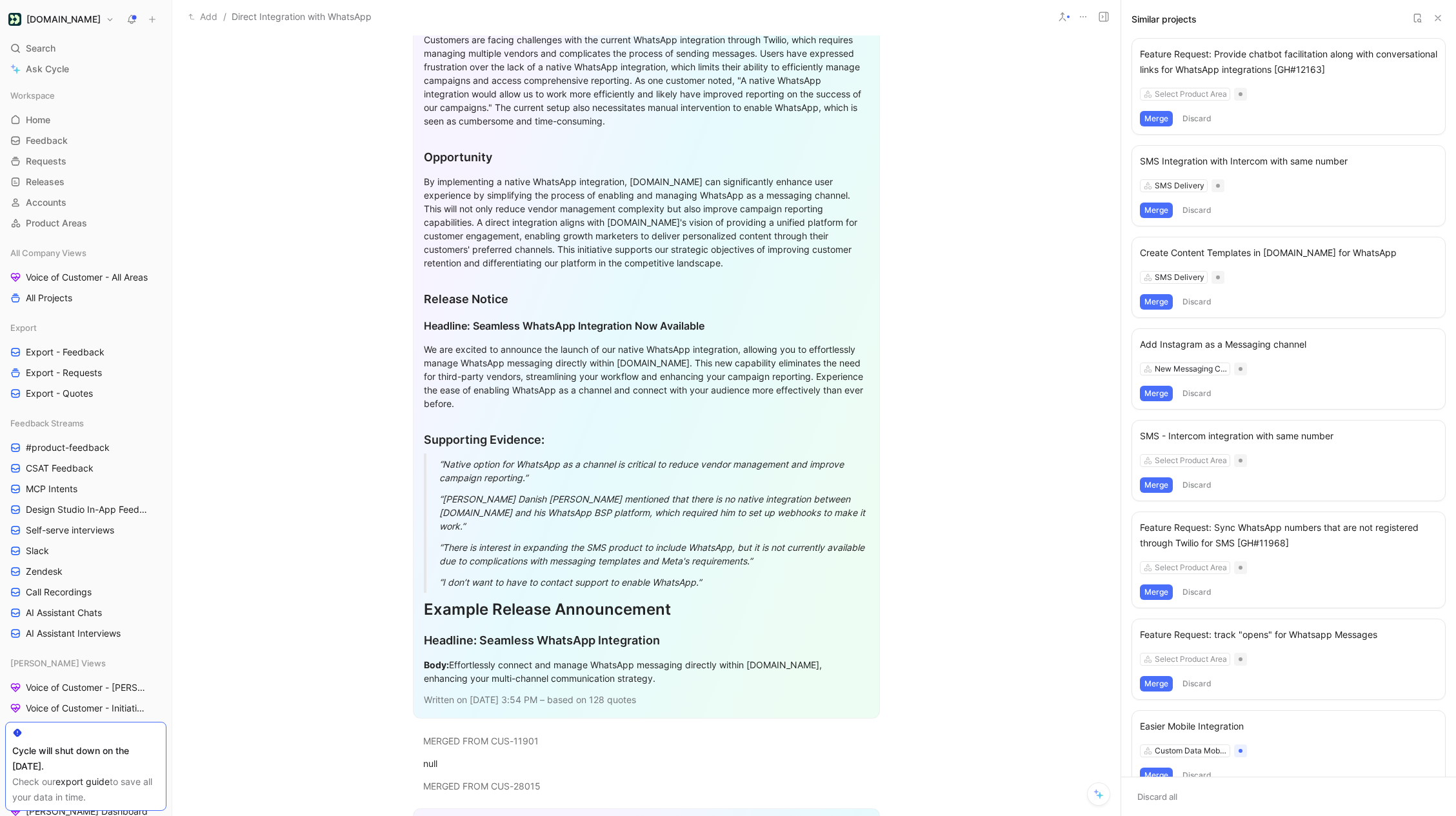
click at [766, 549] on div "“There is interest in expanding the SMS product to include WhatsApp, but it is …" at bounding box center [662, 554] width 445 height 27
drag, startPoint x: 733, startPoint y: 571, endPoint x: 429, endPoint y: 531, distance: 306.6
click at [429, 531] on div "One Pager One Line Description Enable direct integration with WhatsApp in Custo…" at bounding box center [646, 302] width 467 height 834
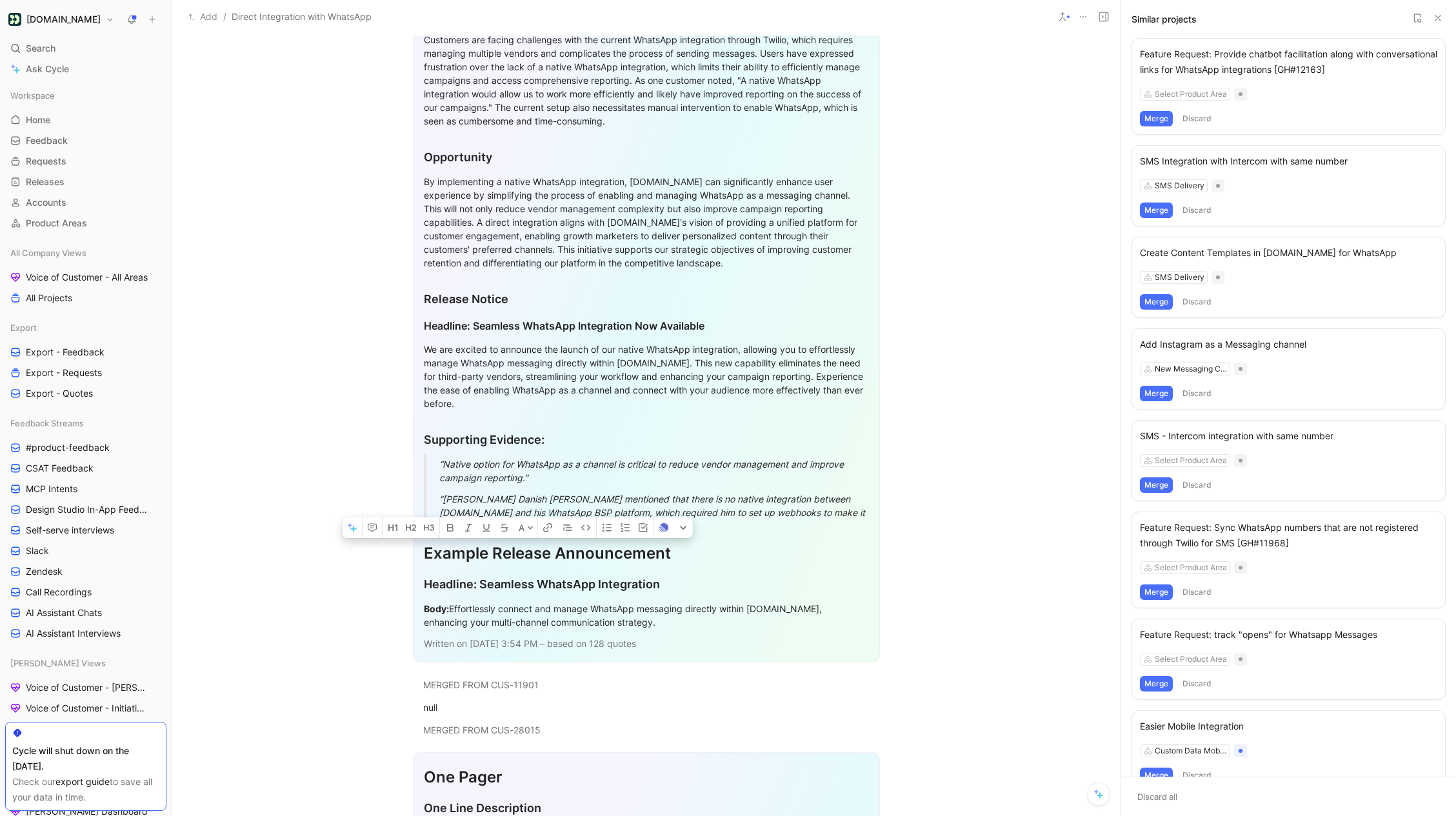
drag, startPoint x: 632, startPoint y: 613, endPoint x: 402, endPoint y: 541, distance: 241.0
click at [402, 541] on section "One Pager One Line Description Enable direct integration with WhatsApp in Custo…" at bounding box center [646, 274] width 948 height 798
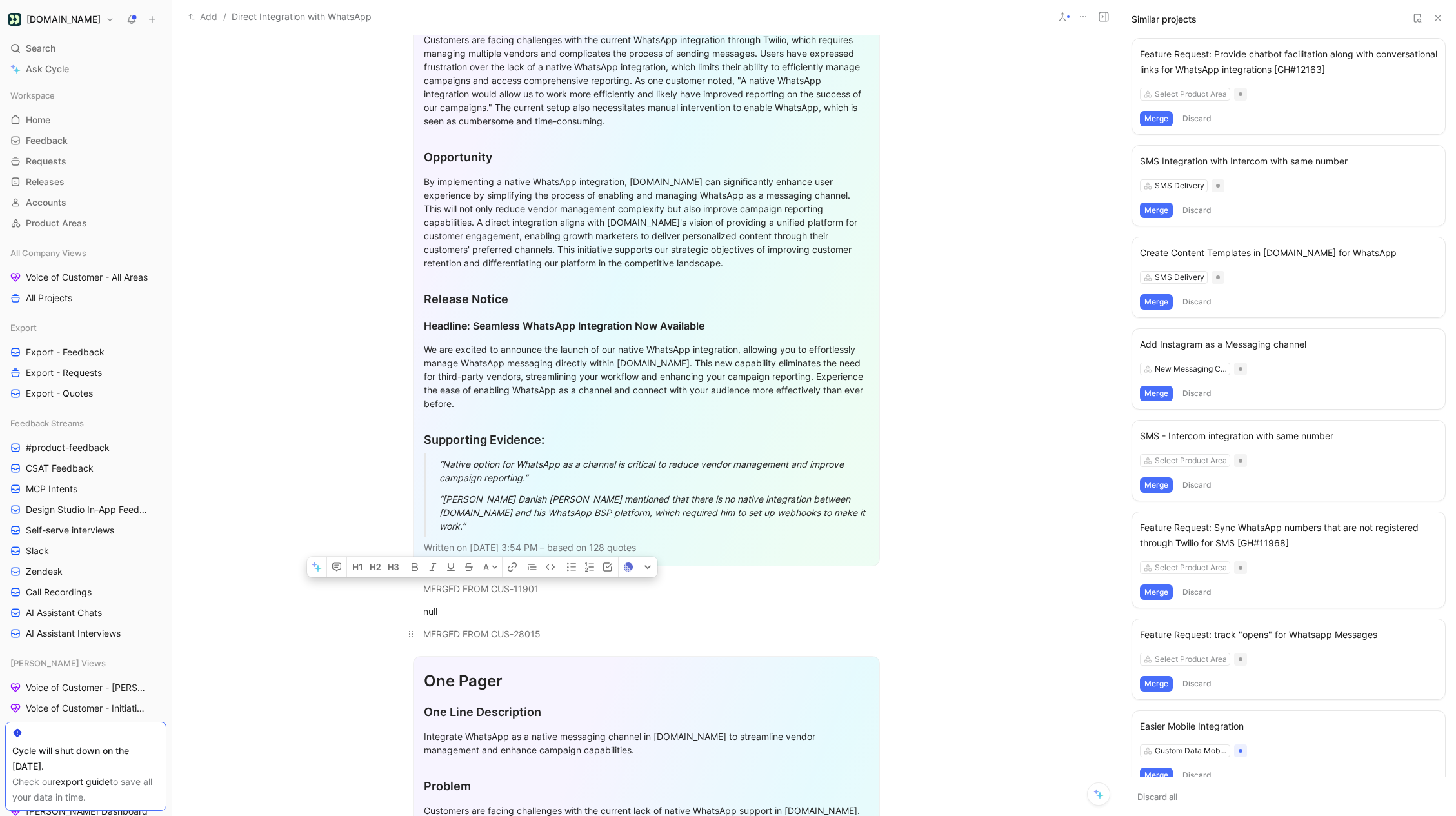
drag, startPoint x: 423, startPoint y: 572, endPoint x: 562, endPoint y: 621, distance: 147.4
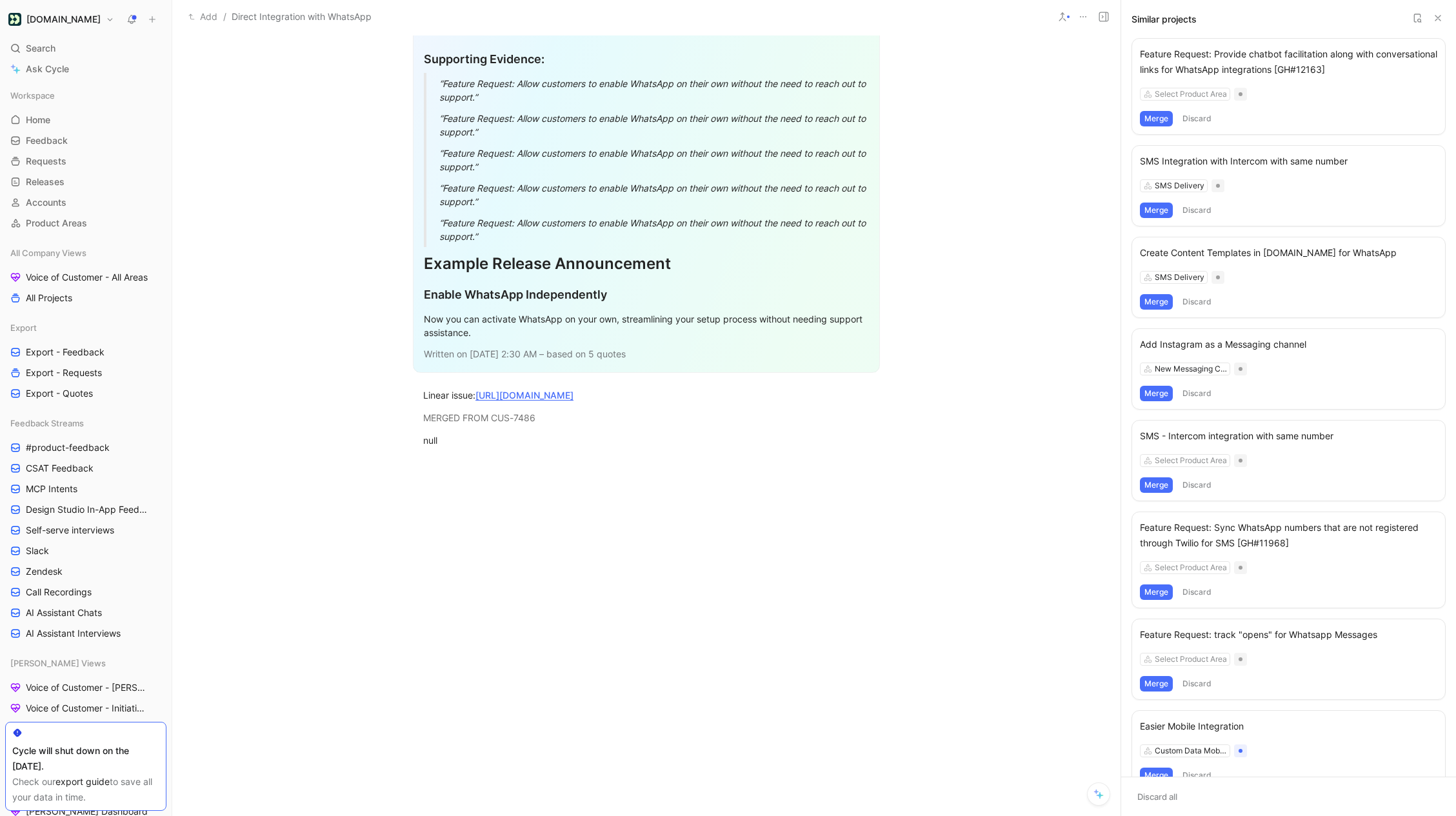
scroll to position [3206, 0]
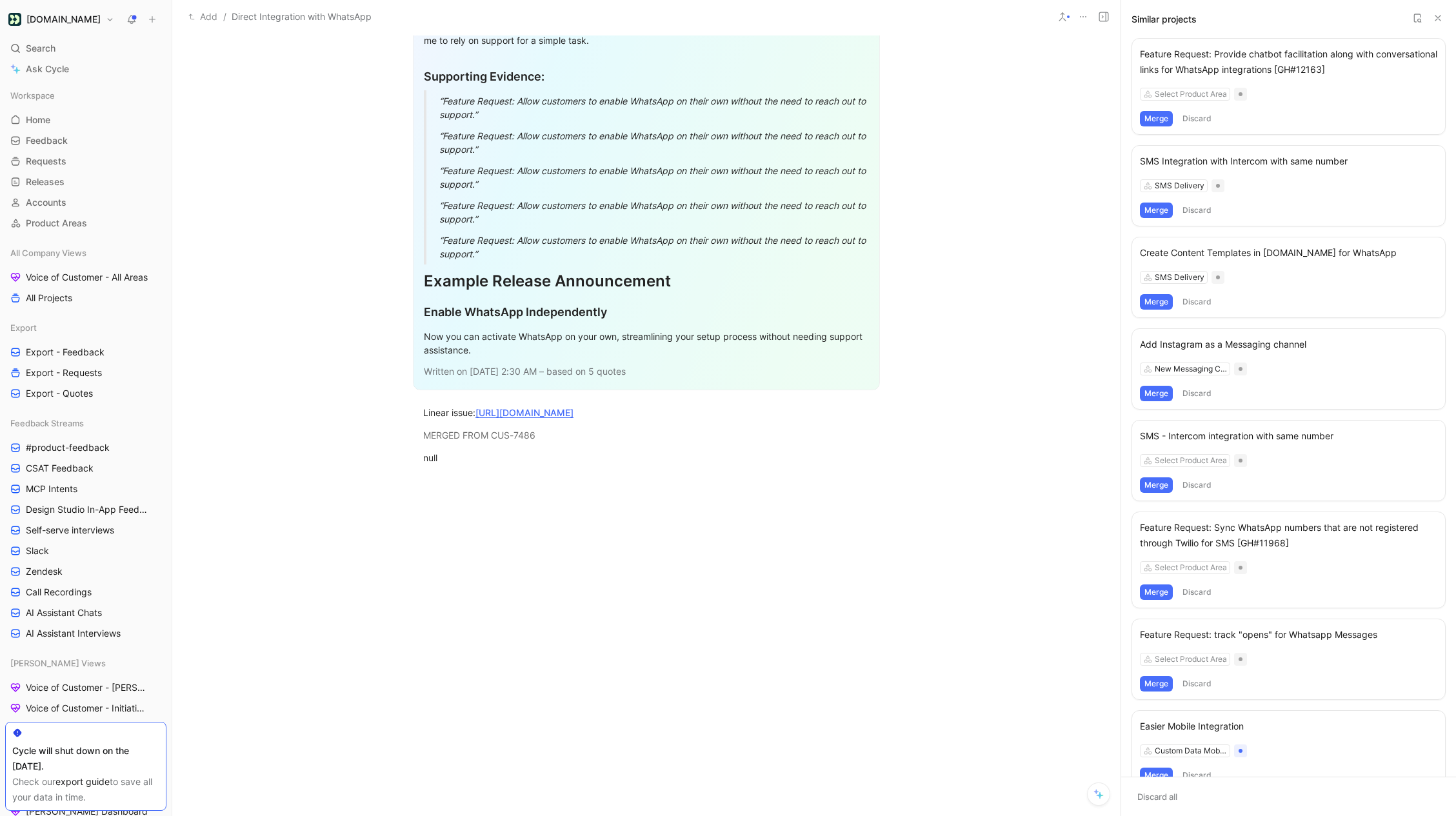
click at [634, 360] on p "Written on Aug 21 2025, 2:30 AM – based on 5 quotes" at bounding box center [646, 371] width 445 height 22
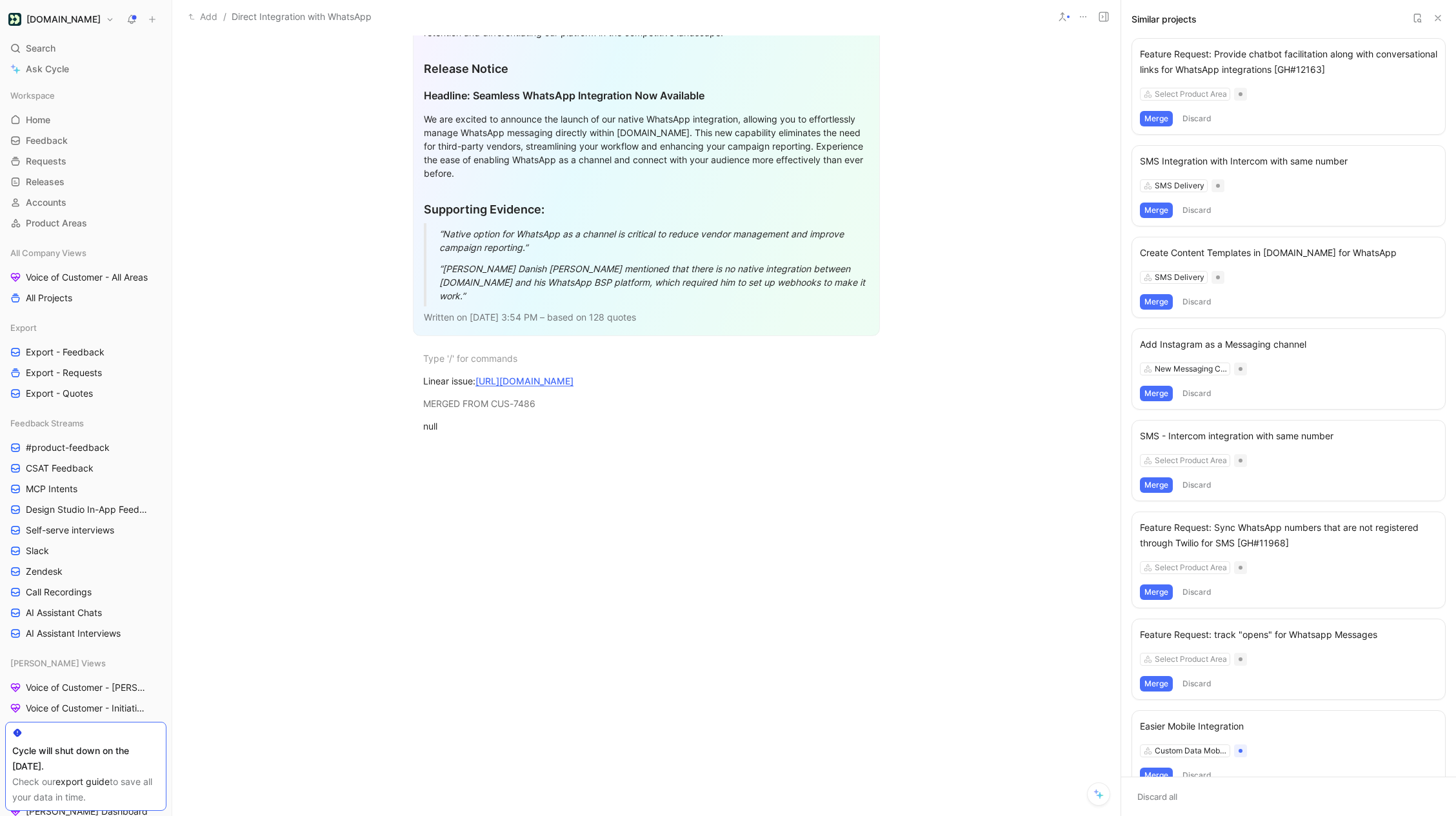
scroll to position [926, 0]
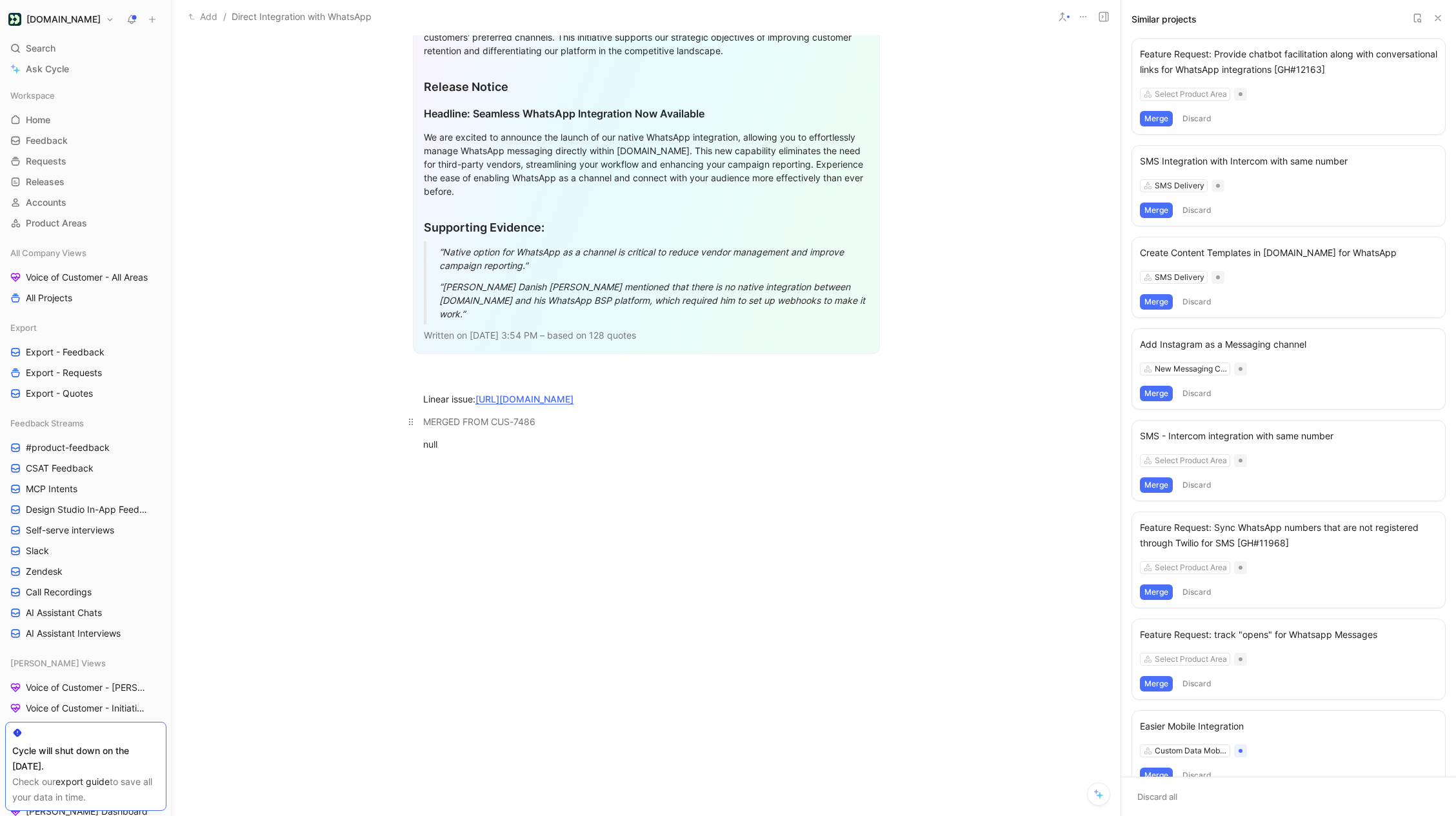
click at [542, 426] on div "MERGED FROM CUS-7486" at bounding box center [646, 421] width 446 height 14
drag, startPoint x: 526, startPoint y: 440, endPoint x: 411, endPoint y: 426, distance: 115.8
click at [411, 426] on div "One Pager One Line Description Enable direct integration with WhatsApp in Custo…" at bounding box center [646, 58] width 948 height 813
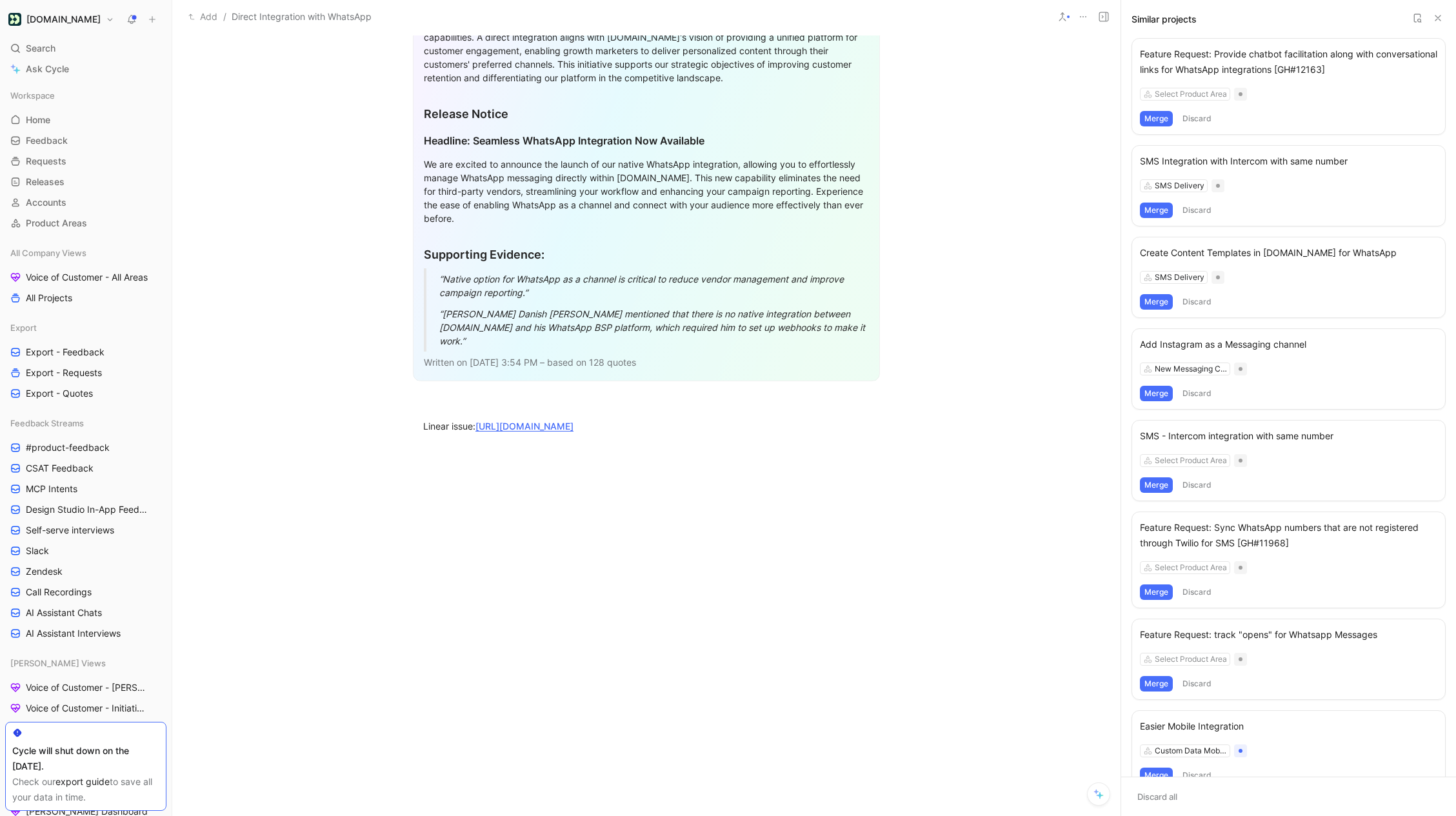
scroll to position [898, 0]
click at [573, 420] on link "https://linear.app/customerio/issue/INAPP-12581/feature-request-allow-customers…" at bounding box center [525, 426] width 98 height 11
drag, startPoint x: 735, startPoint y: 448, endPoint x: 449, endPoint y: 401, distance: 289.8
click at [449, 404] on div "A One Pager One Line Description Enable direct integration with WhatsApp in Cus…" at bounding box center [646, 186] width 948 height 1013
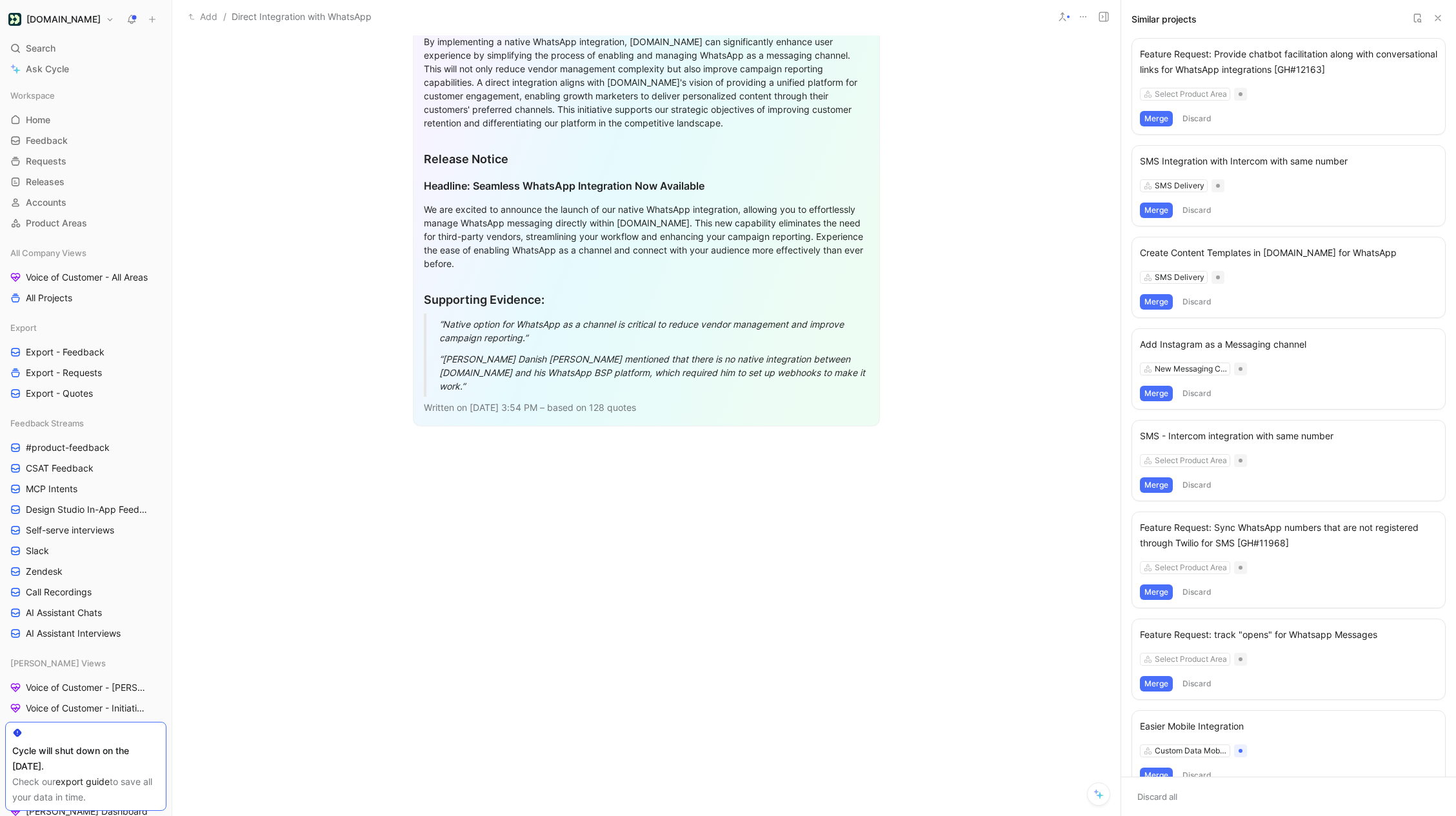
scroll to position [840, 0]
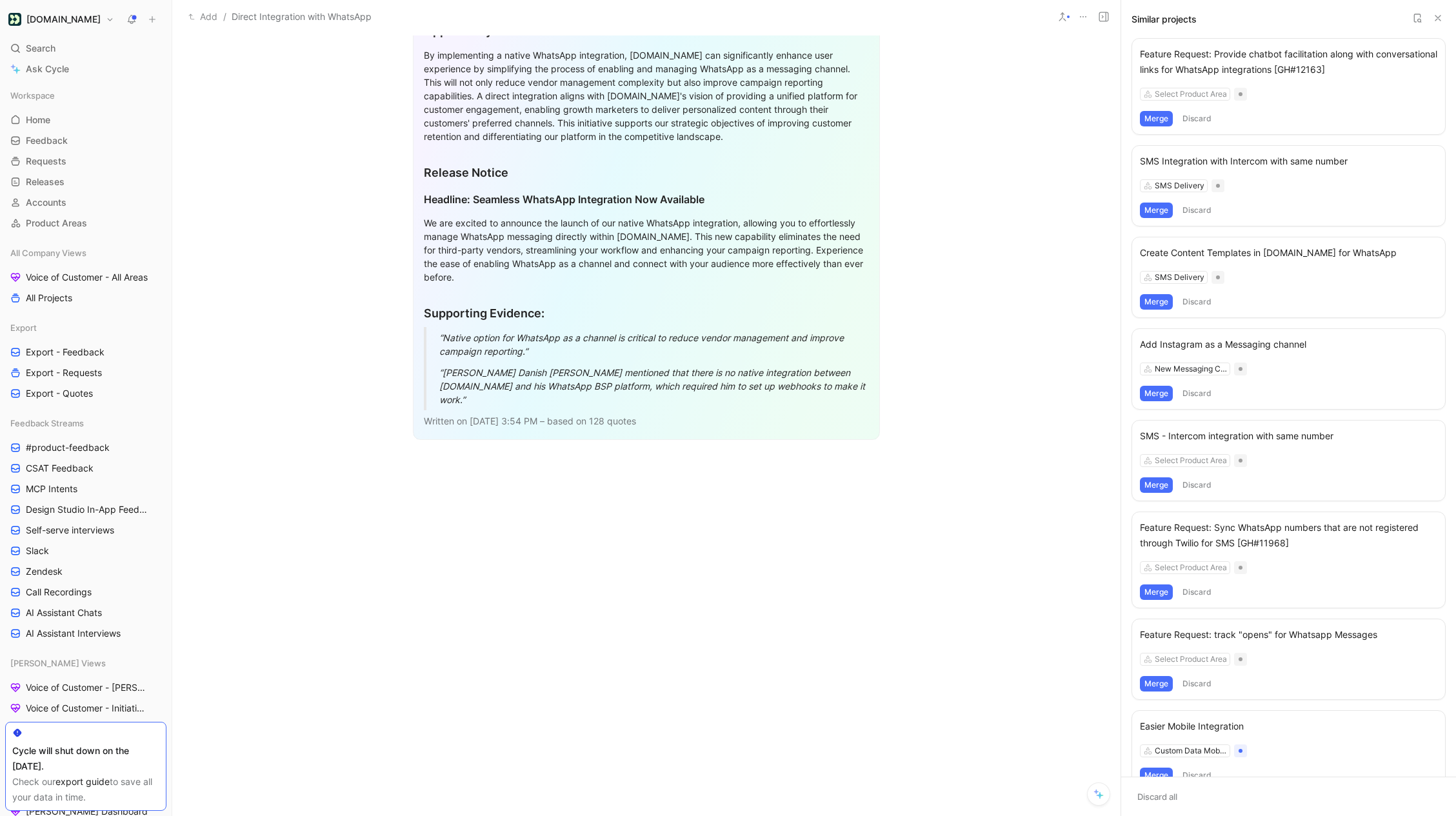
click at [529, 414] on div "Written on Sep 29 2025, 3:54 PM – based on 128 quotes" at bounding box center [646, 420] width 445 height 14
click at [743, 563] on div at bounding box center [646, 583] width 948 height 245
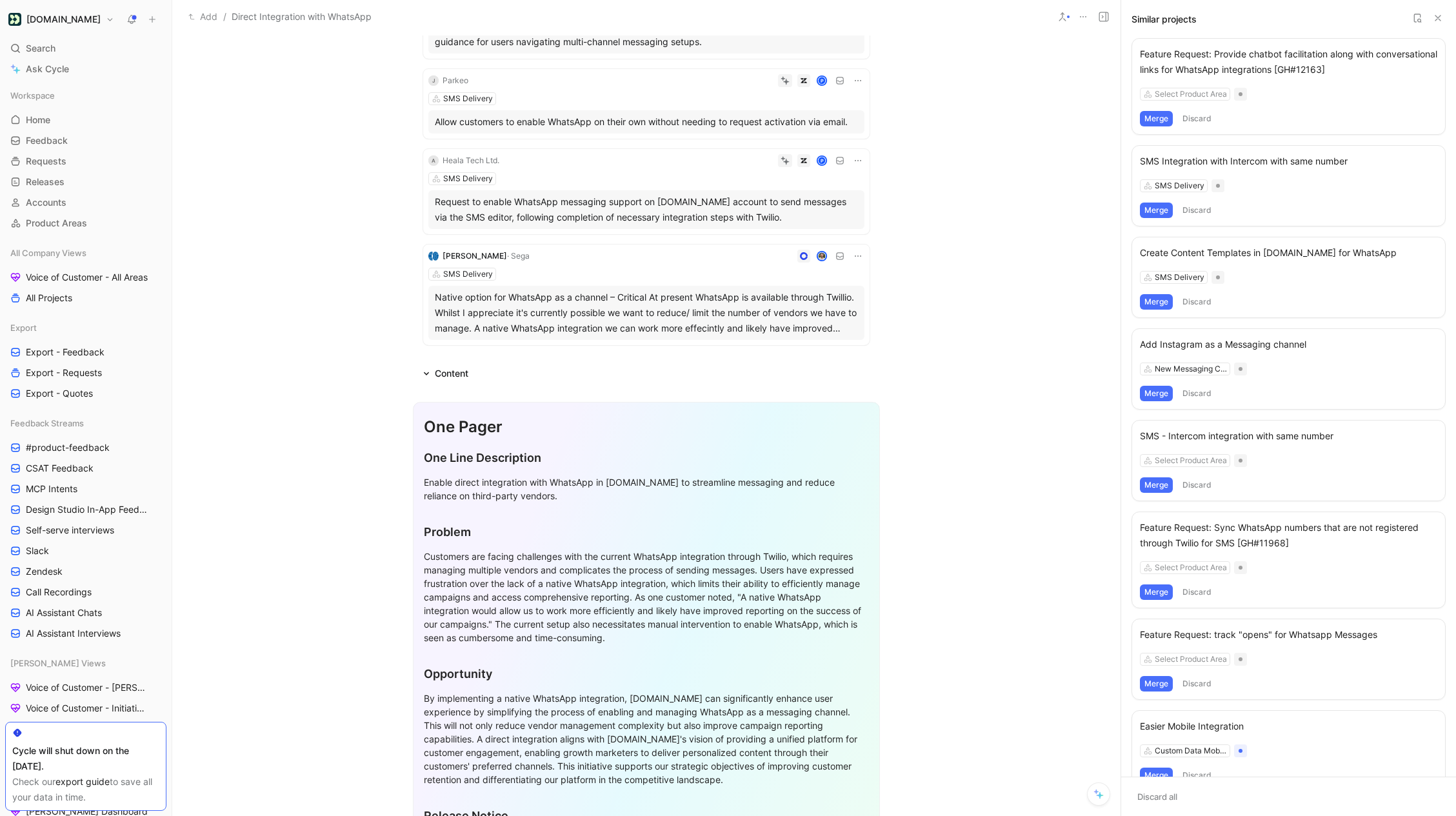
scroll to position [0, 0]
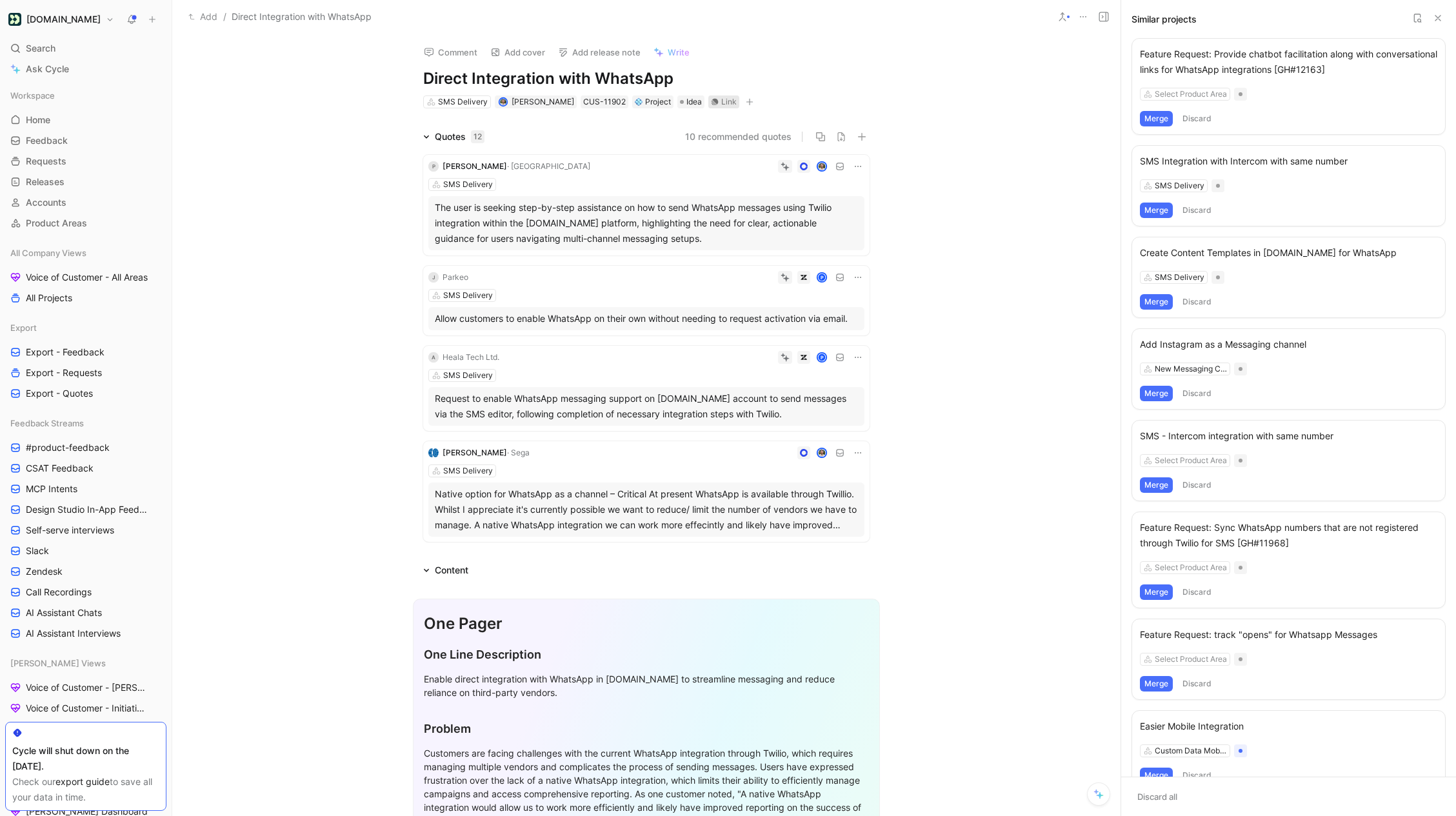
click at [708, 106] on div "Link" at bounding box center [723, 102] width 31 height 13
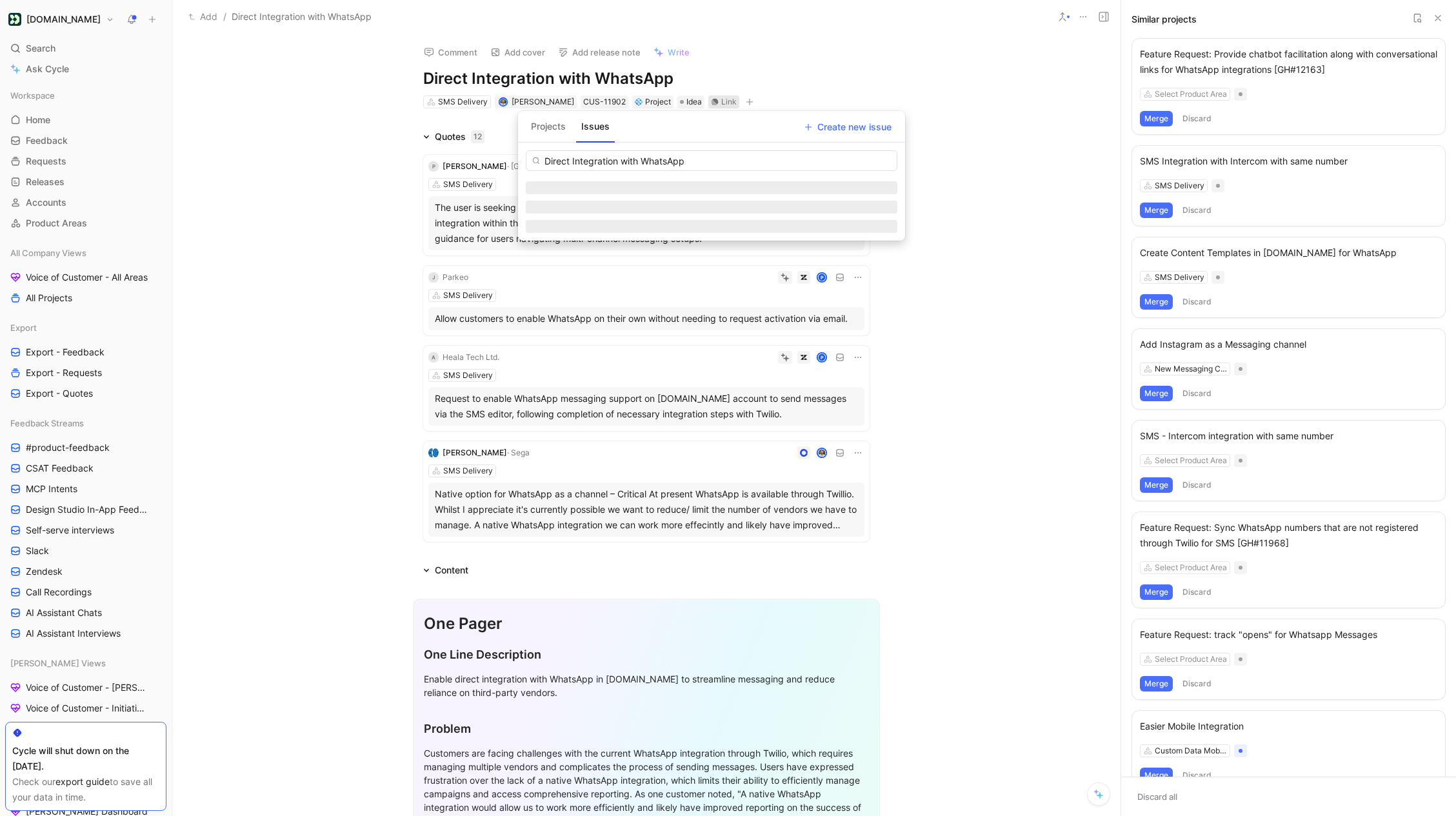
type input "Direct Integration with WhatsApp"
click at [551, 135] on button "Projects" at bounding box center [548, 127] width 45 height 21
click at [571, 159] on input "Direct Integration with WhatsApp" at bounding box center [711, 161] width 372 height 21
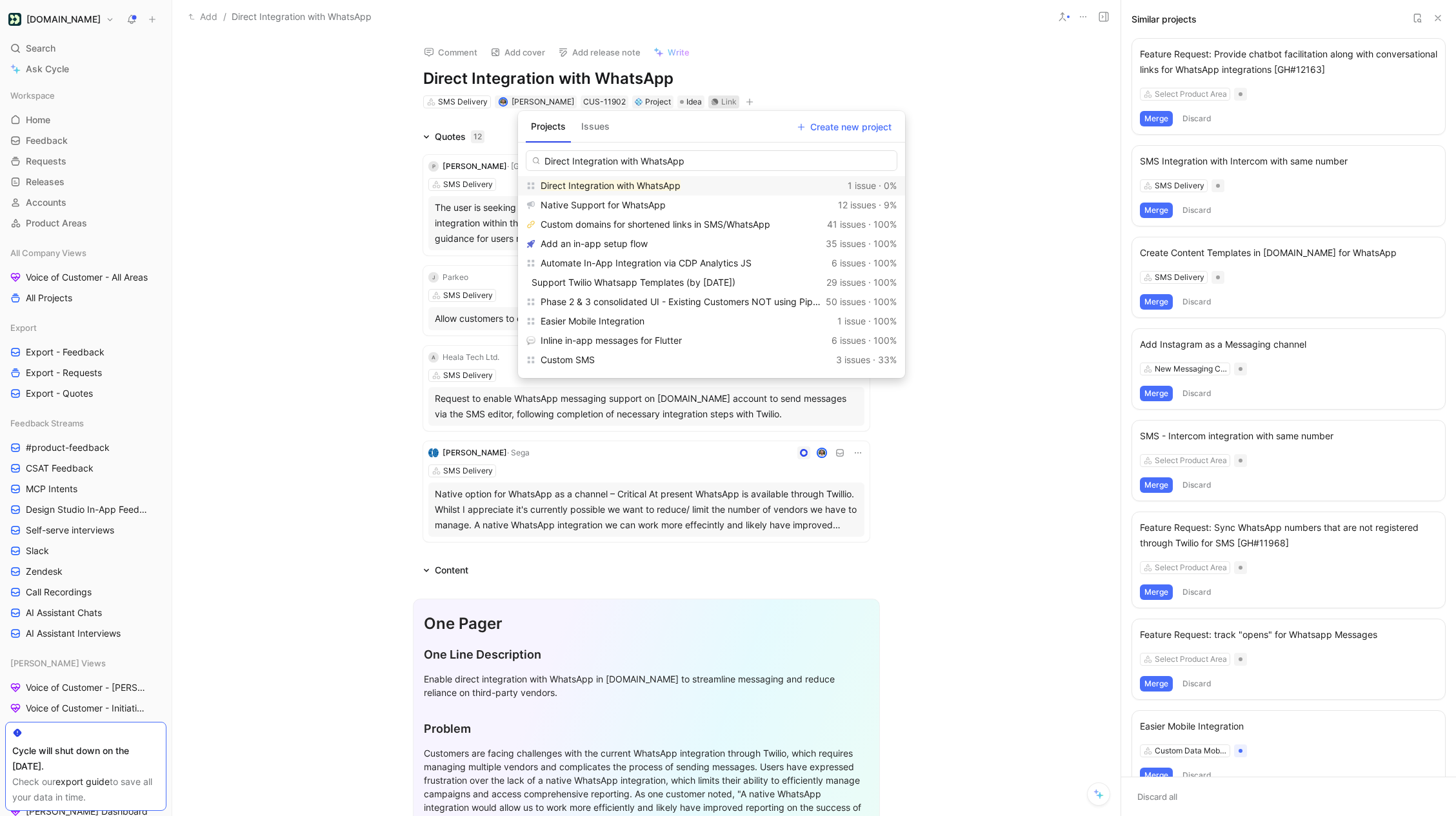
click at [621, 188] on mark "Direct Integration with WhatsApp" at bounding box center [610, 186] width 140 height 11
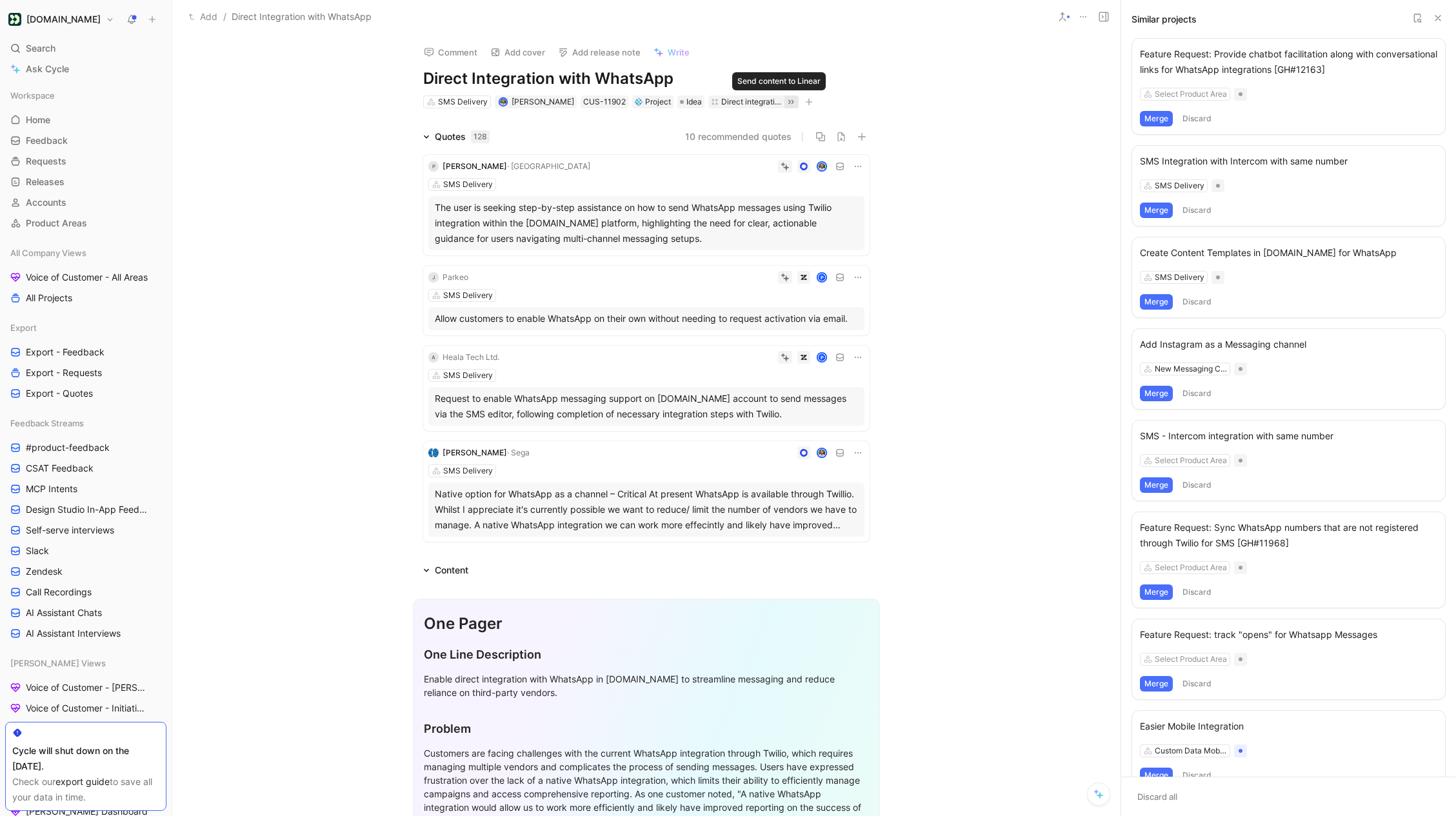
click at [788, 101] on icon at bounding box center [790, 102] width 5 height 5
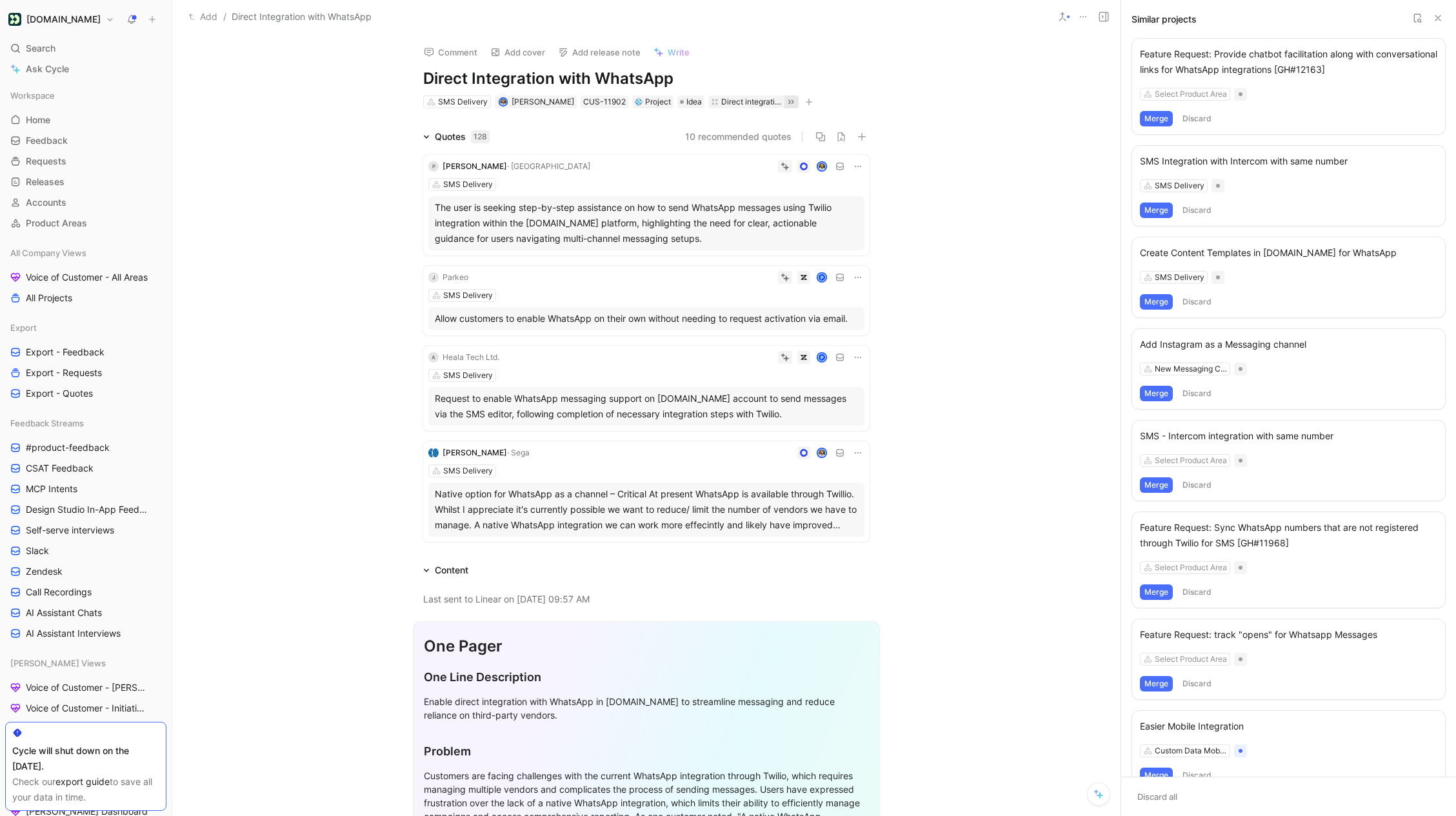
click at [598, 78] on h1 "Direct Integration with WhatsApp" at bounding box center [646, 78] width 446 height 21
copy h1 "Direct Integration with WhatsApp"
click at [476, 694] on div "Enable direct integration with WhatsApp in Customer.io to streamline messaging …" at bounding box center [646, 708] width 445 height 27
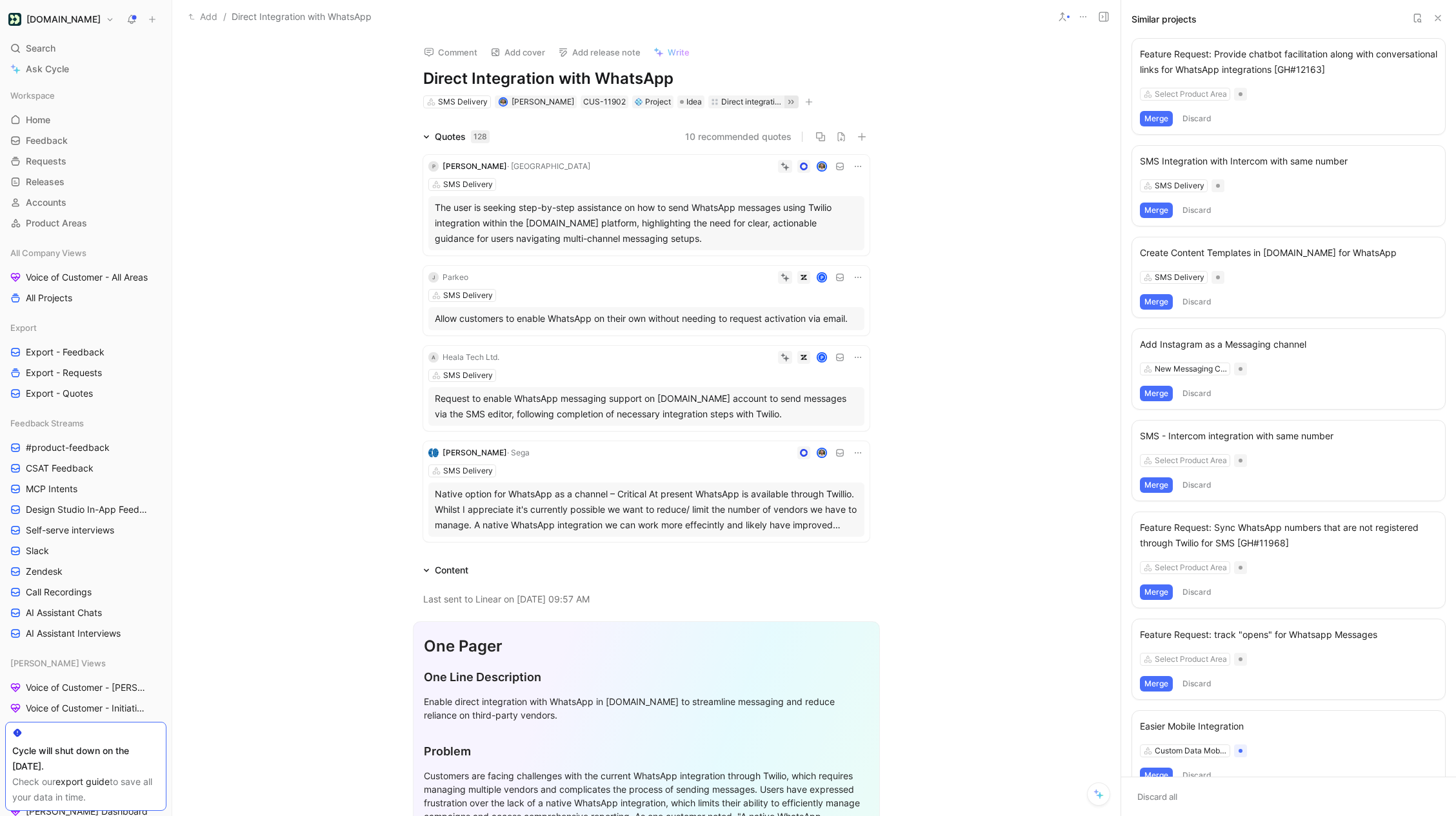
click at [476, 694] on div "Enable direct integration with WhatsApp in Customer.io to streamline messaging …" at bounding box center [646, 708] width 445 height 27
click at [476, 699] on div "Enable direct integration with WhatsApp in Customer.io to streamline messaging …" at bounding box center [646, 708] width 445 height 27
copy div "Enable direct integration with WhatsApp in Customer.io to streamline messaging …"
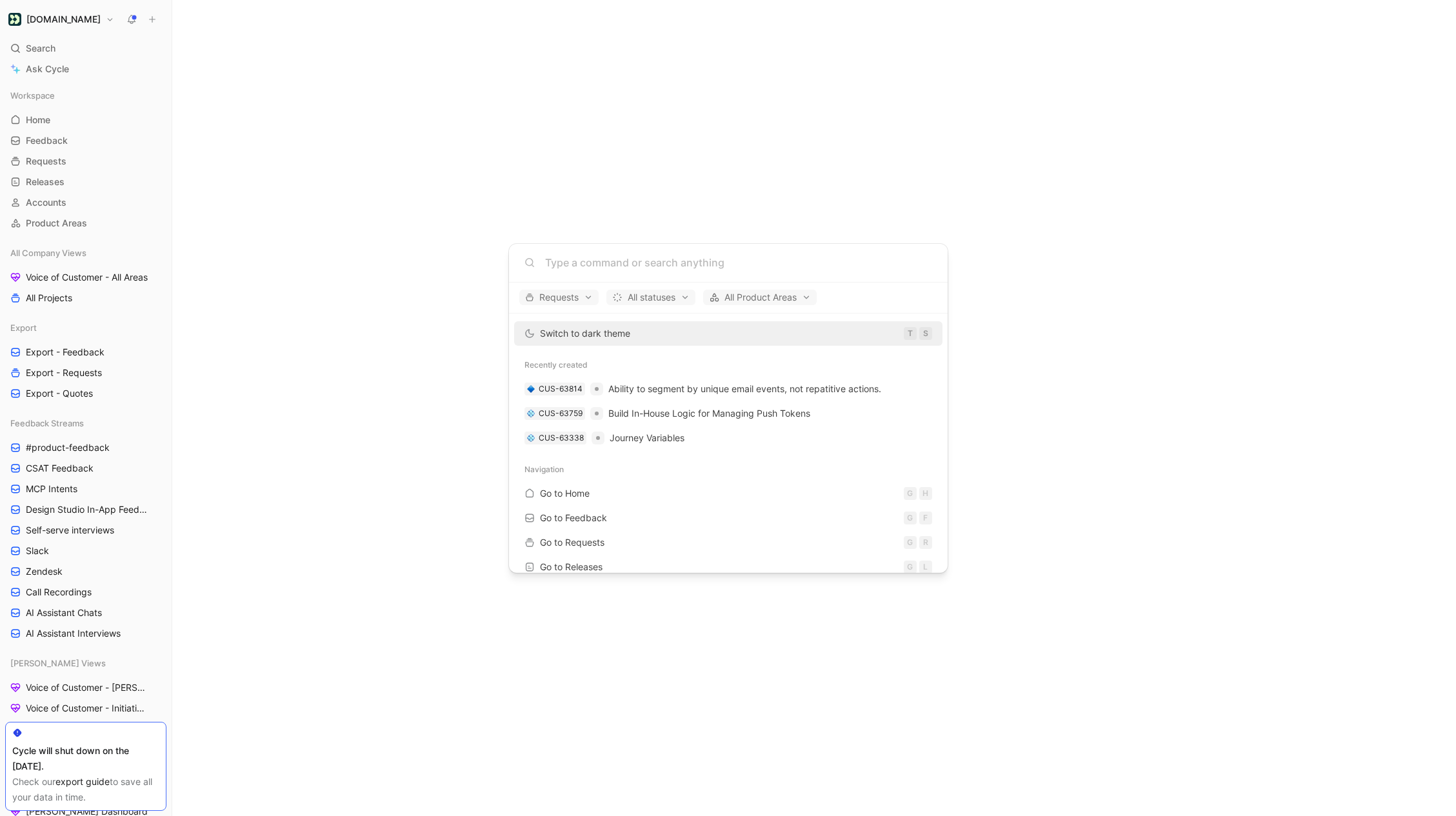
click at [1080, 280] on body "[DOMAIN_NAME] Search ⌘ K Ask Cycle Workspace Home G then H Feedback G then F Re…" at bounding box center [728, 408] width 1456 height 816
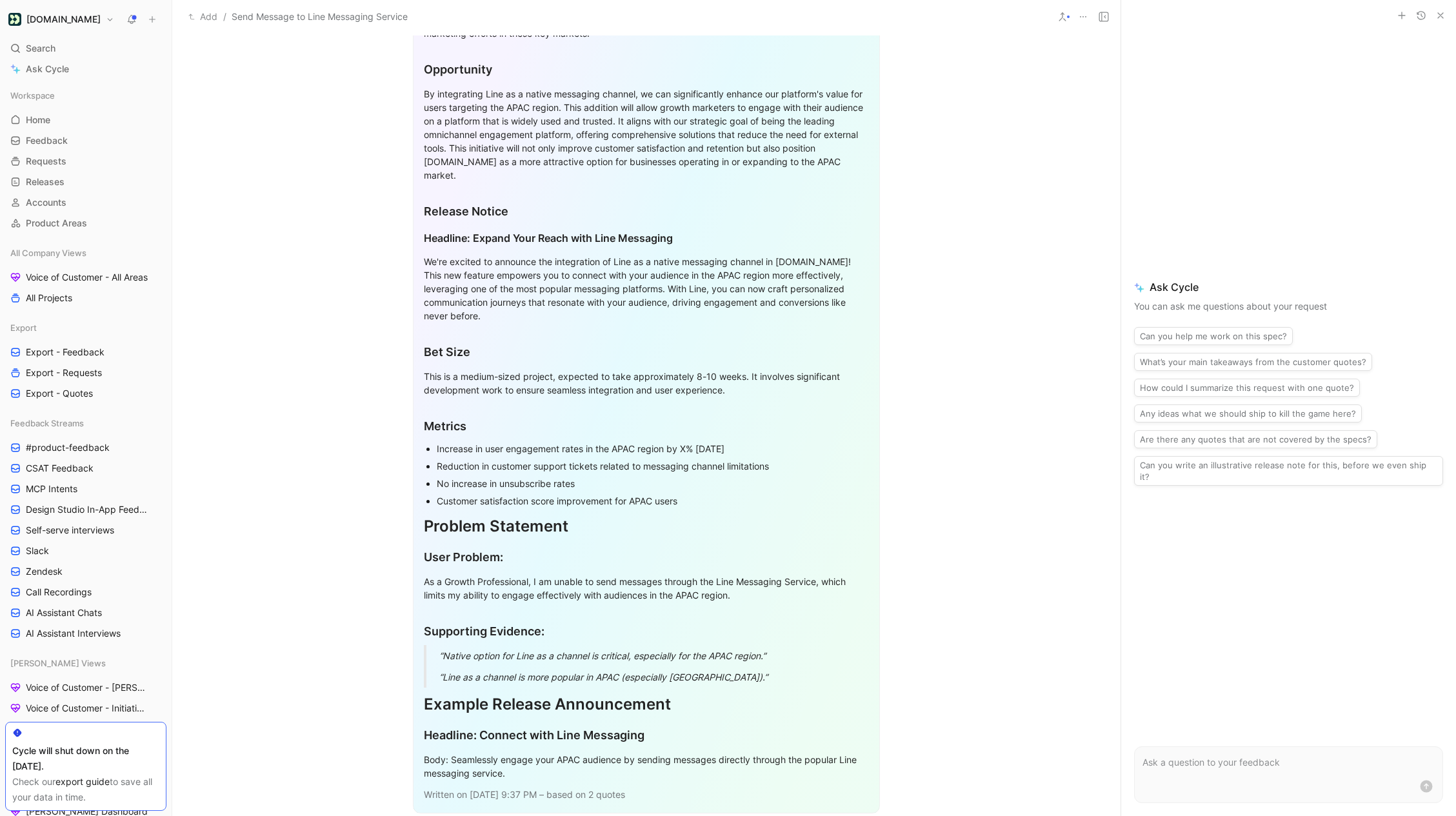
scroll to position [603, 0]
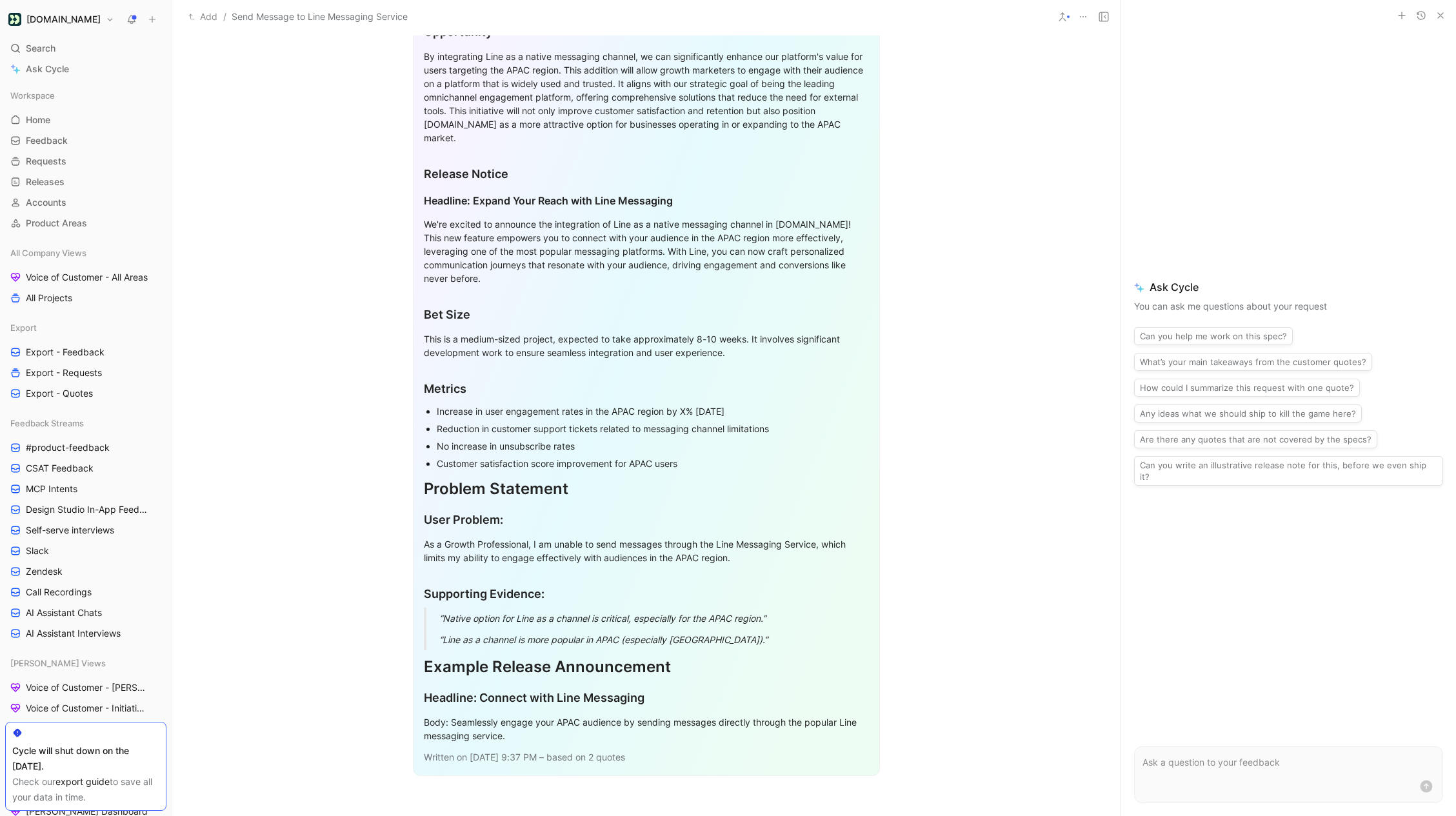
click at [754, 537] on div "As a Growth Professional, I am unable to send messages through the Line Messagi…" at bounding box center [646, 551] width 445 height 27
click at [752, 542] on div "As a Growth Professional, I am unable to send messages through the Line Messagi…" at bounding box center [646, 551] width 445 height 27
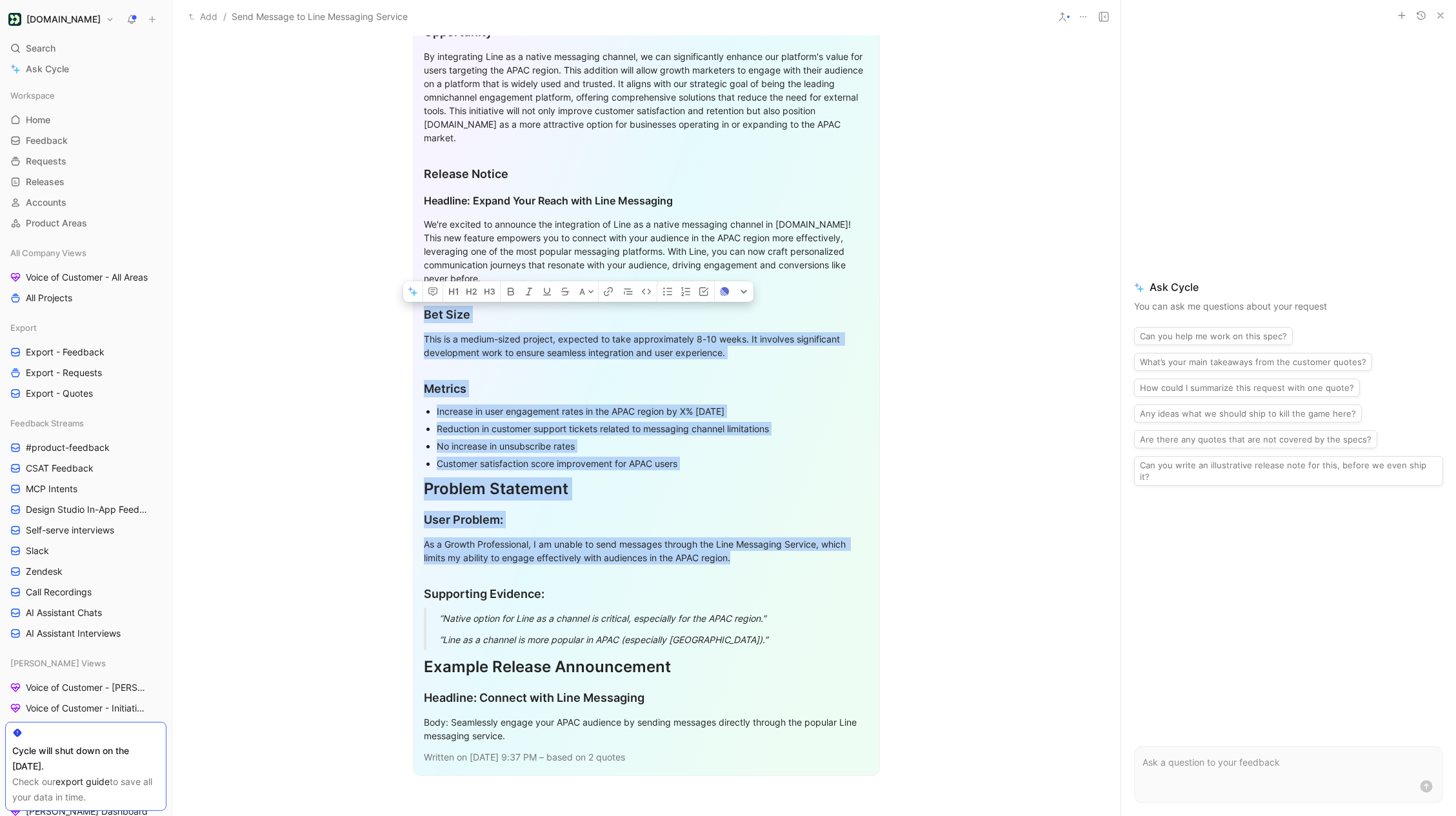
drag, startPoint x: 758, startPoint y: 542, endPoint x: 416, endPoint y: 303, distance: 417.2
click at [416, 303] on div "One Pager One Line Description Enable [DOMAIN_NAME] users to send messages thro…" at bounding box center [646, 275] width 467 height 1003
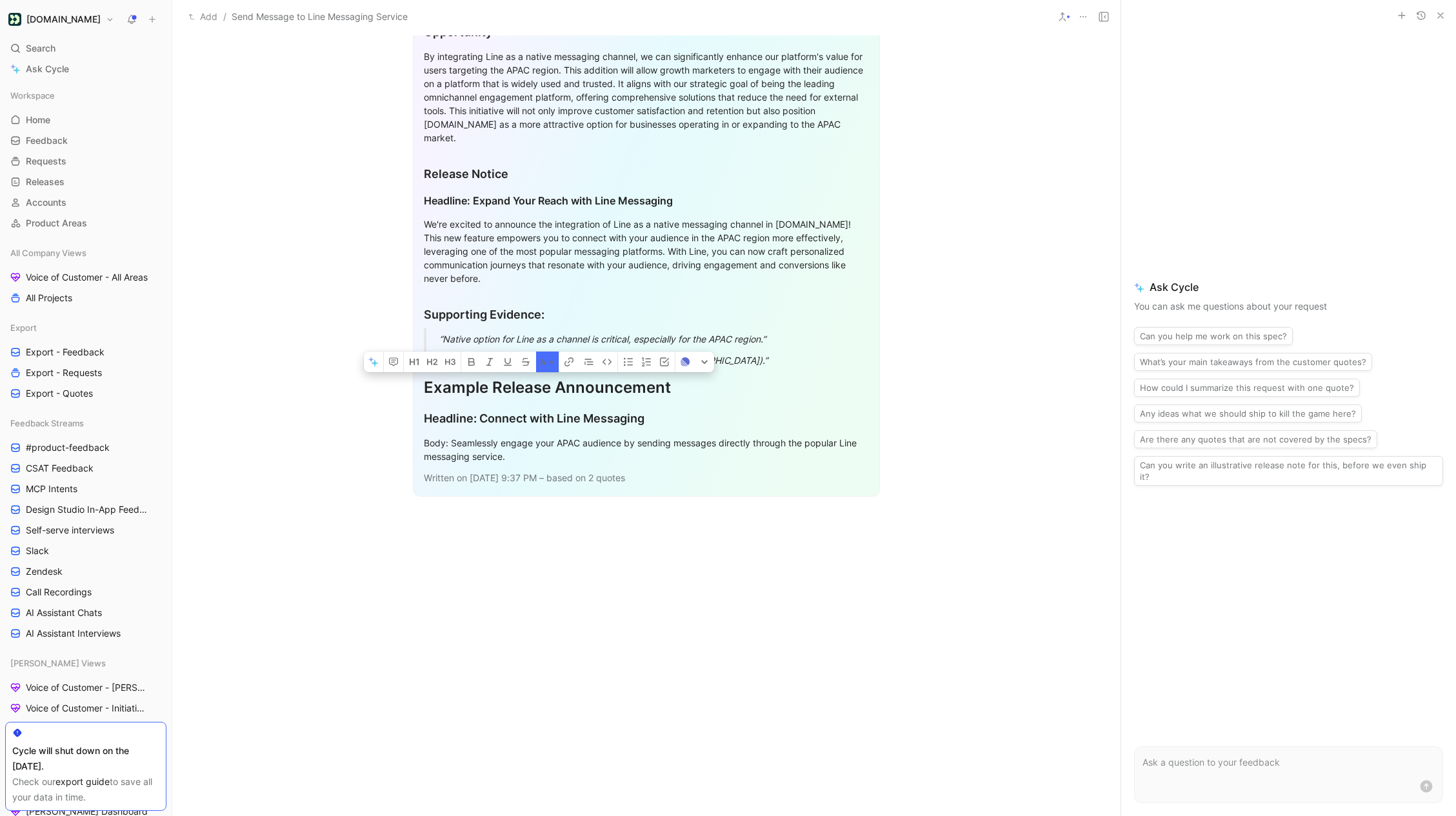
drag, startPoint x: 678, startPoint y: 469, endPoint x: 420, endPoint y: 373, distance: 275.3
click at [420, 373] on div "One Pager One Line Description Enable [DOMAIN_NAME] users to send messages thro…" at bounding box center [646, 135] width 467 height 723
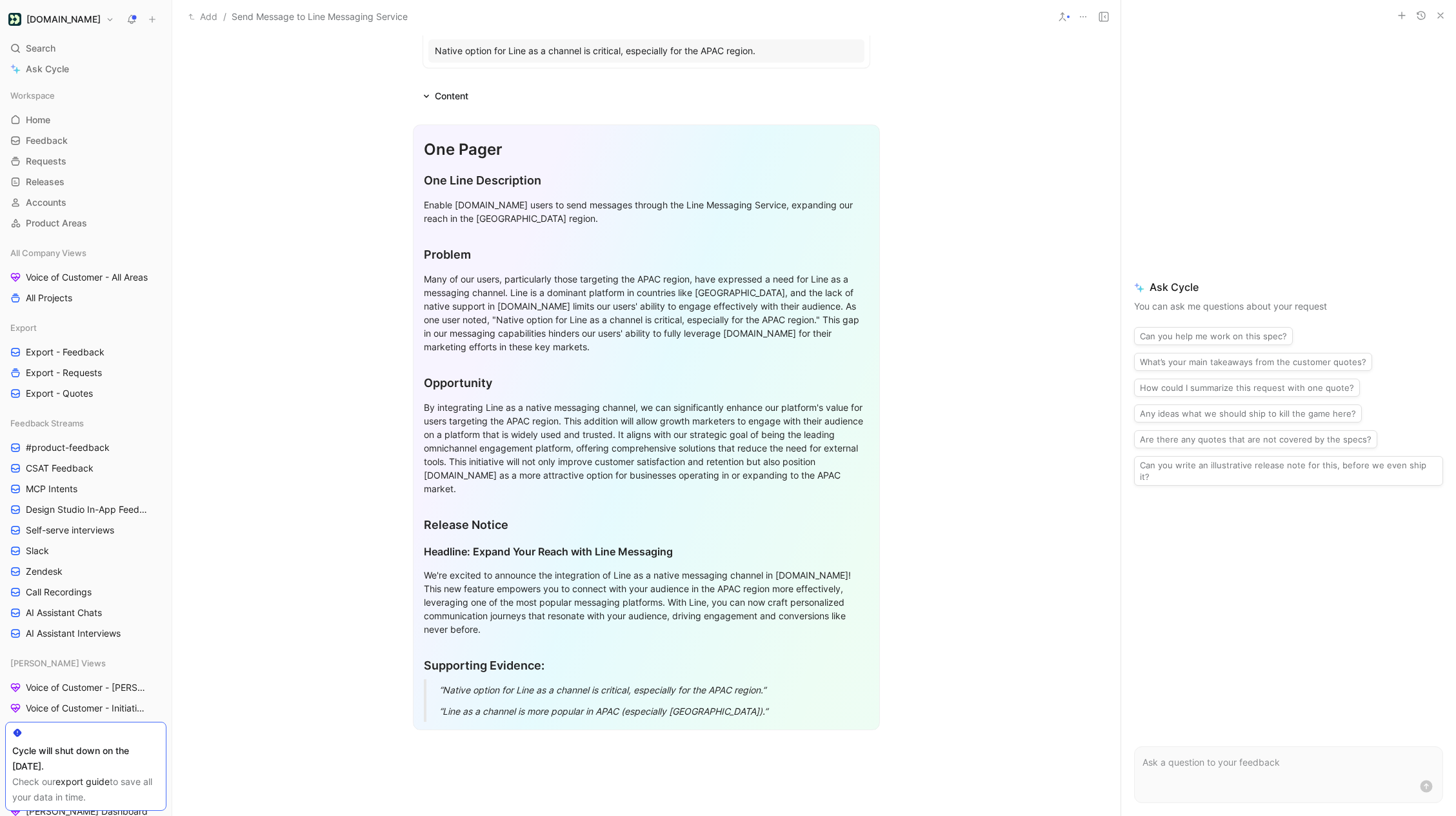
scroll to position [213, 0]
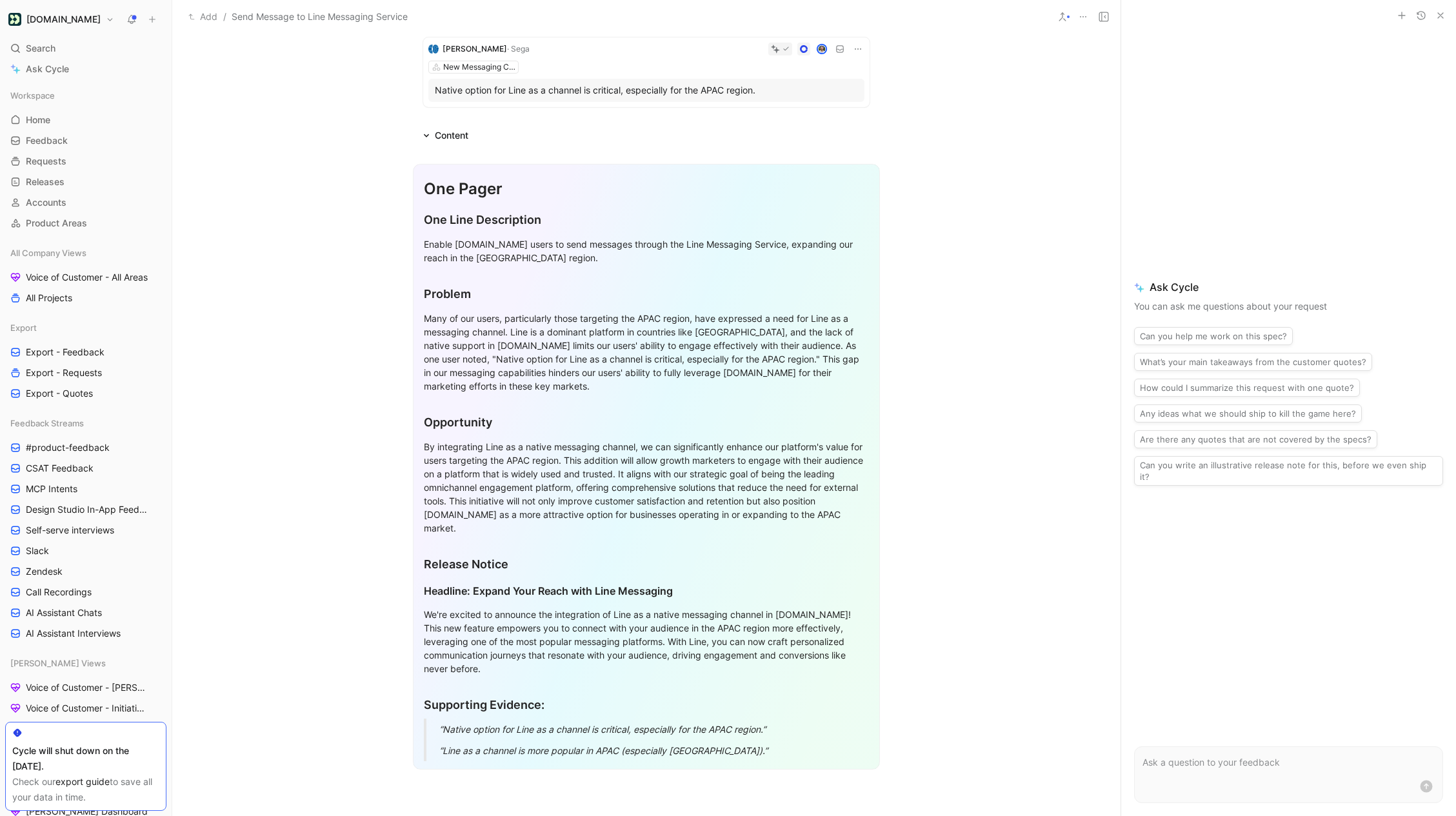
click at [472, 255] on div "Enable [DOMAIN_NAME] users to send messages through the Line Messaging Service,…" at bounding box center [646, 251] width 445 height 27
copy div "Enable [DOMAIN_NAME] users to send messages through the Line Messaging Service,…"
